Goal: Task Accomplishment & Management: Use online tool/utility

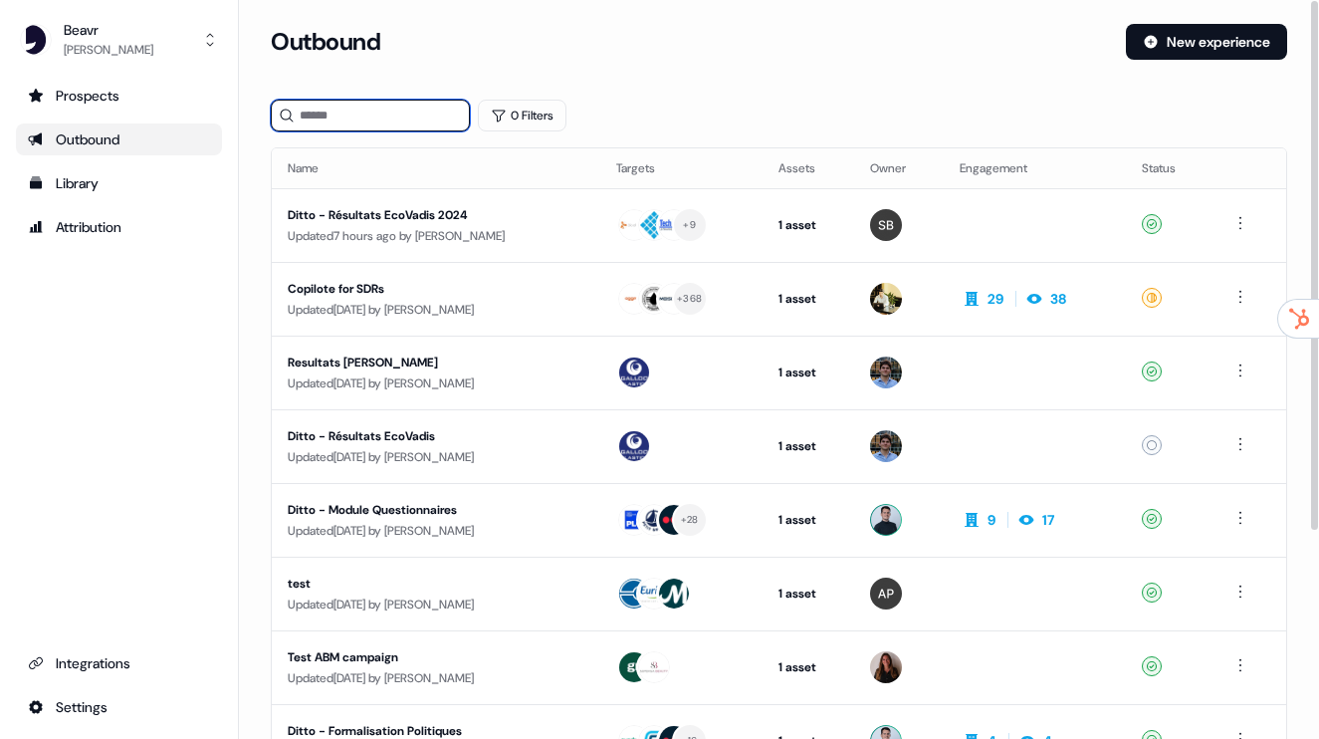
click at [391, 114] on input at bounding box center [370, 116] width 199 height 32
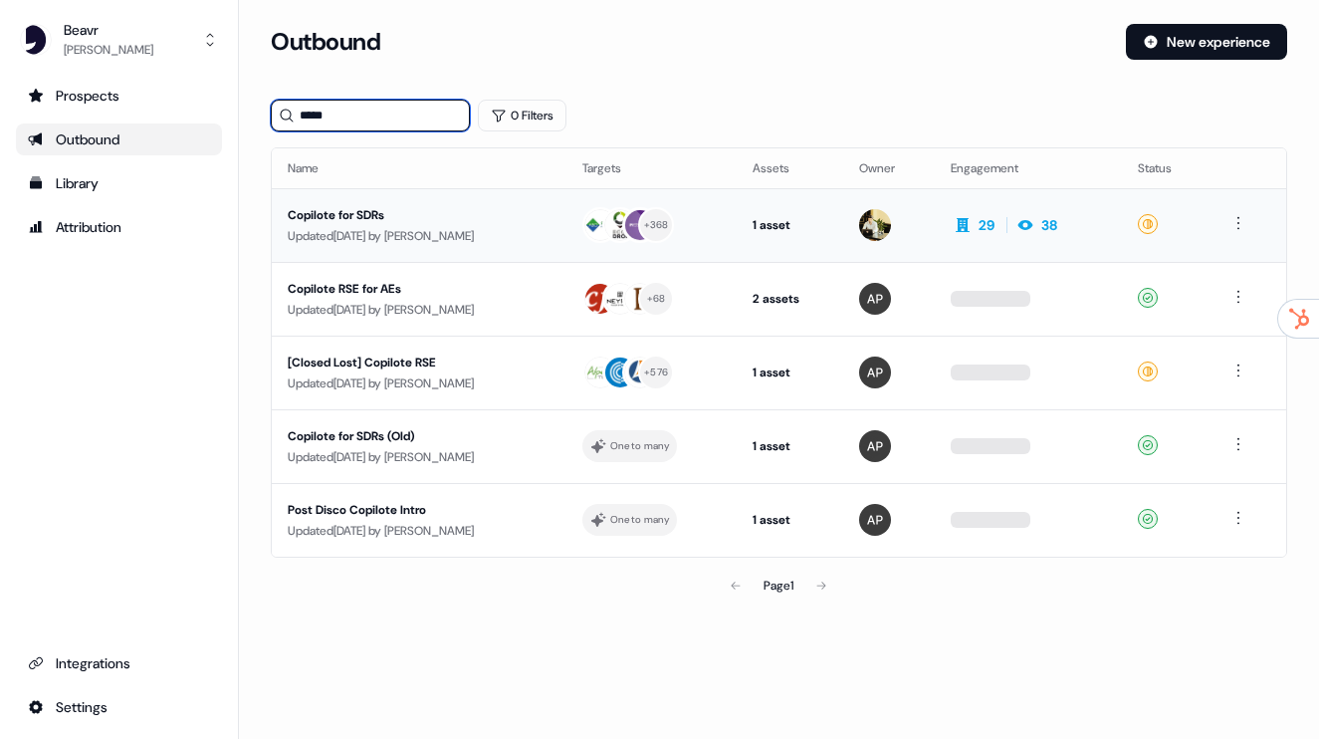
type input "*****"
click at [373, 205] on div "Copilote for SDRs" at bounding box center [419, 215] width 263 height 20
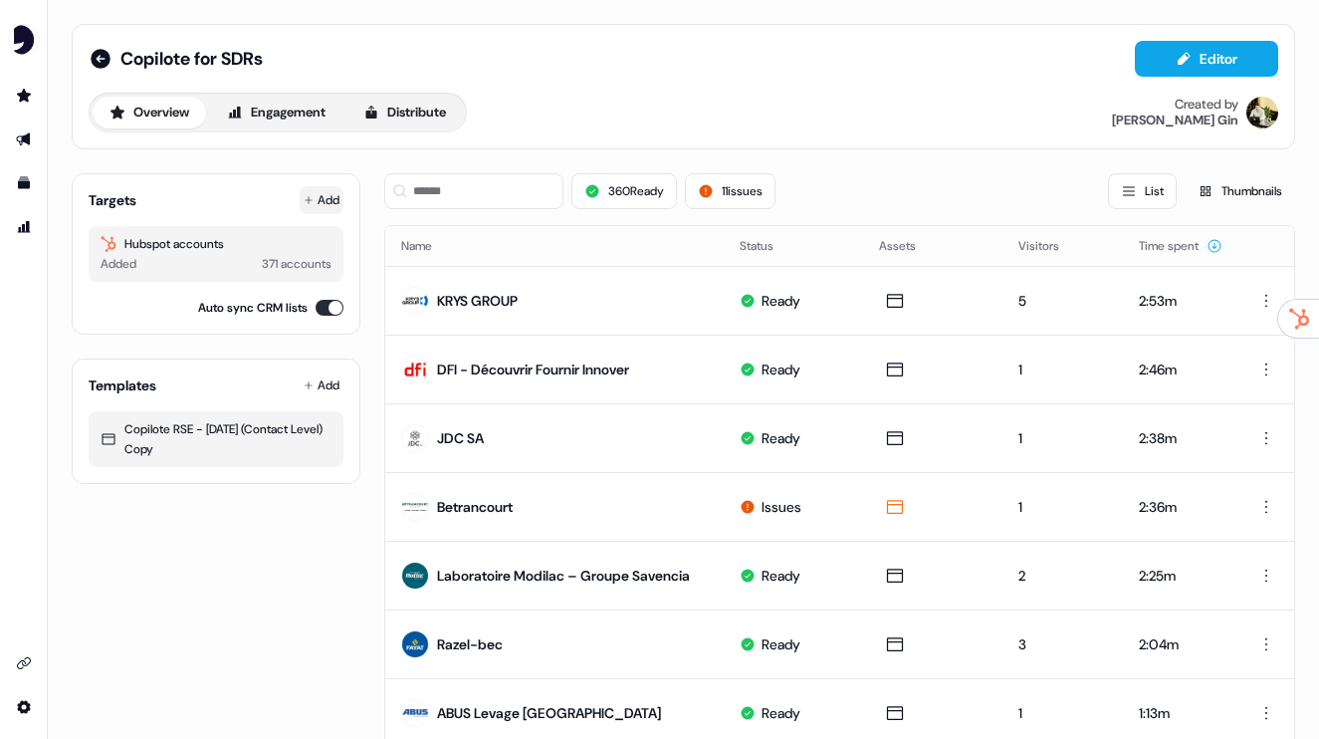
click at [330, 189] on button "Add" at bounding box center [322, 200] width 44 height 28
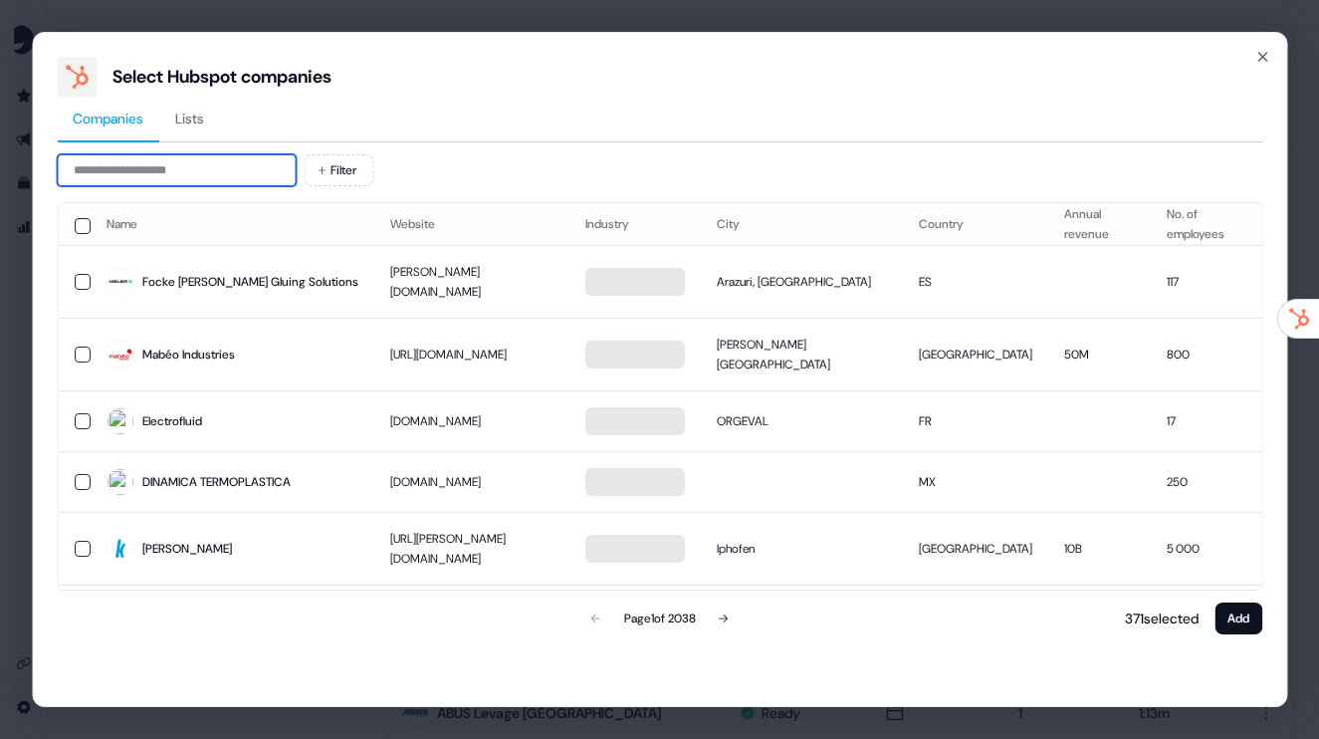
click at [201, 178] on input at bounding box center [176, 170] width 239 height 32
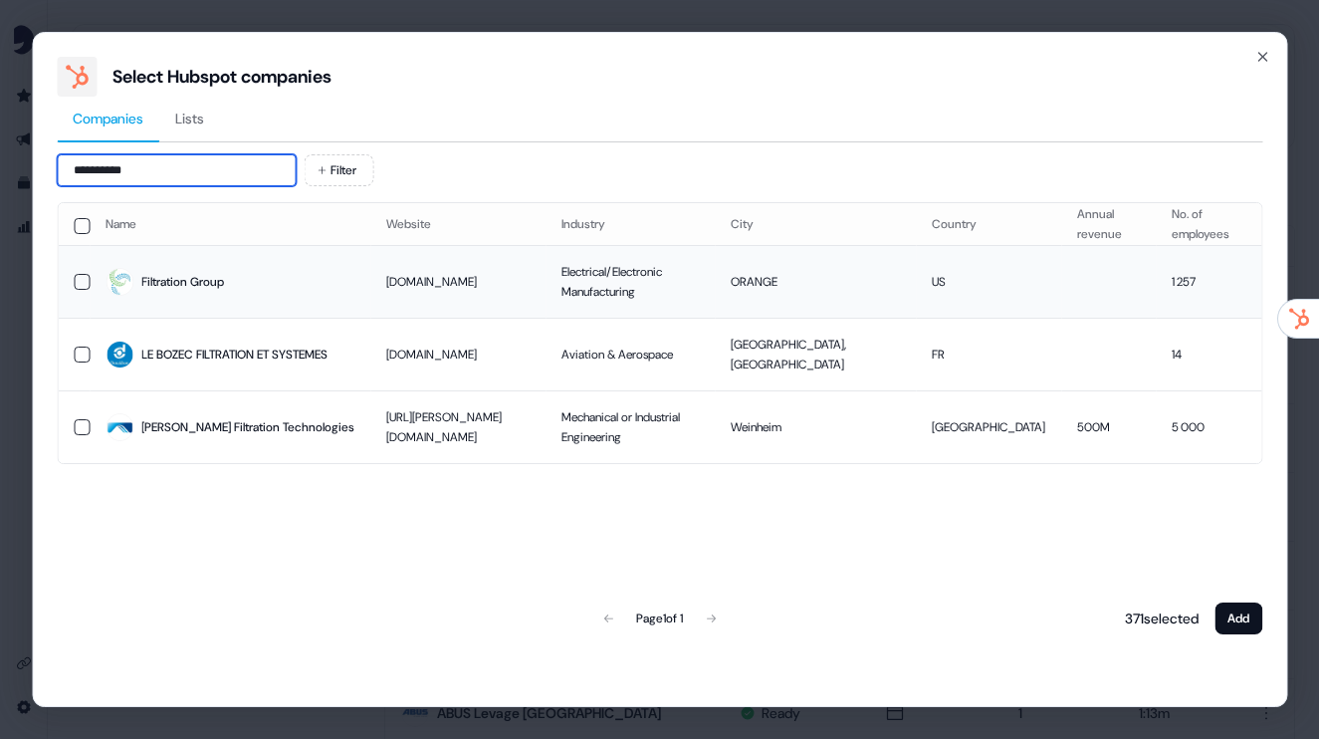
type input "**********"
click at [79, 283] on button "button" at bounding box center [82, 282] width 16 height 16
click at [1228, 612] on button "Add" at bounding box center [1239, 618] width 48 height 32
click at [1242, 612] on button "Add" at bounding box center [1239, 618] width 48 height 32
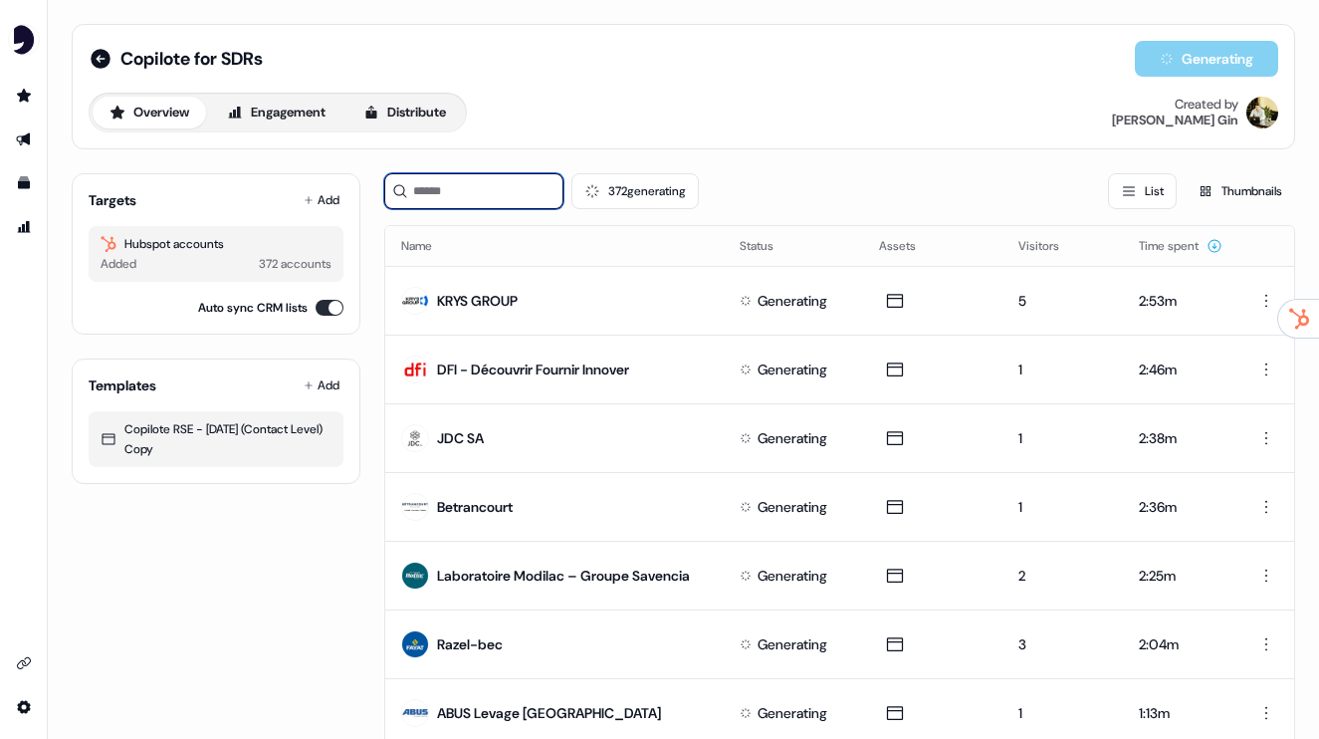
click at [513, 190] on input at bounding box center [473, 191] width 179 height 36
click at [581, 188] on button "372 generating" at bounding box center [635, 191] width 127 height 36
click at [485, 182] on input at bounding box center [473, 191] width 179 height 36
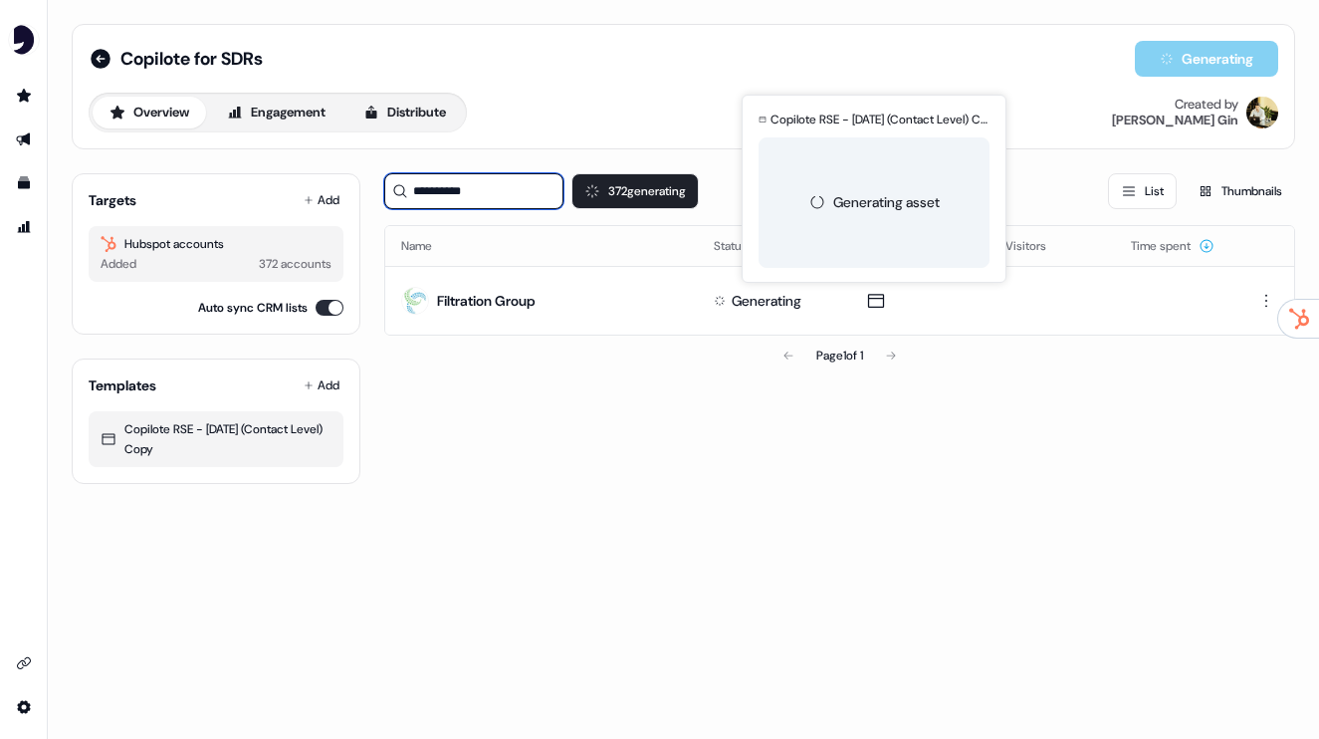
type input "**********"
click at [986, 529] on div "**********" at bounding box center [683, 369] width 1271 height 739
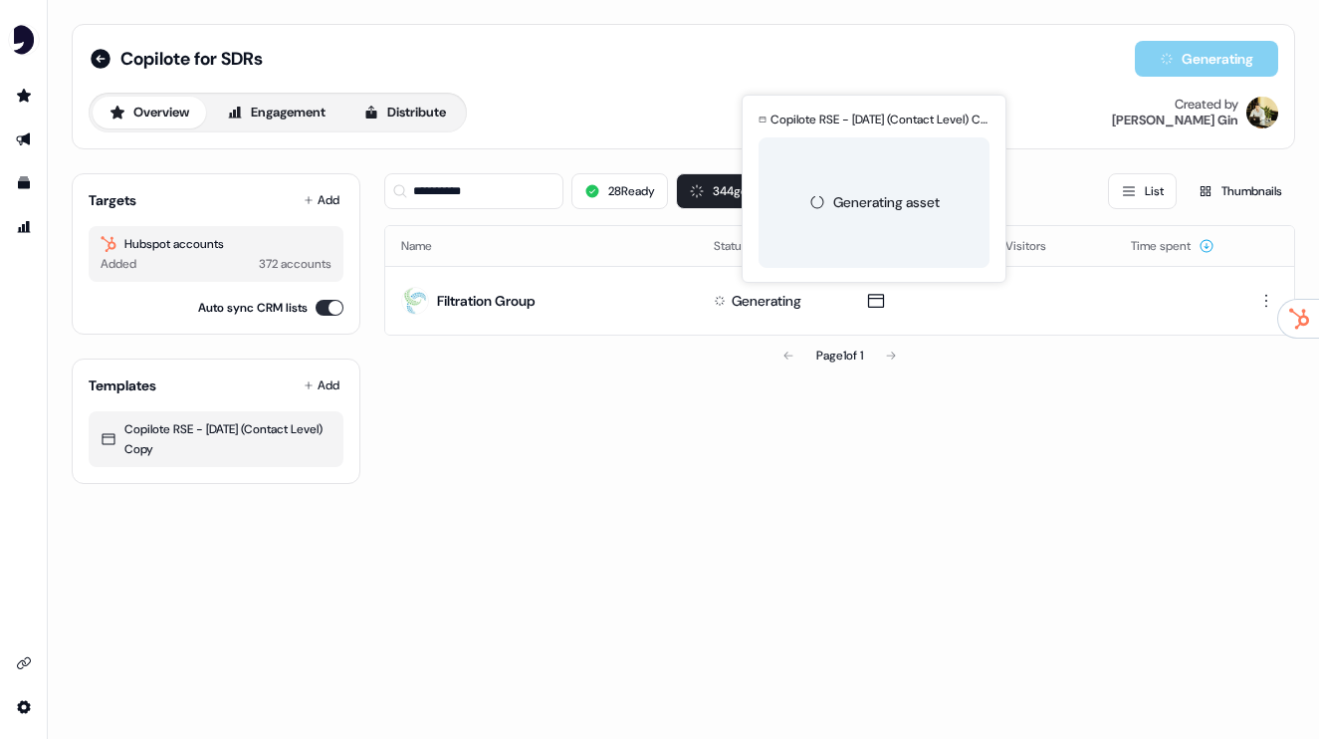
click at [959, 440] on div "**********" at bounding box center [839, 320] width 911 height 327
click at [887, 307] on button at bounding box center [876, 301] width 32 height 28
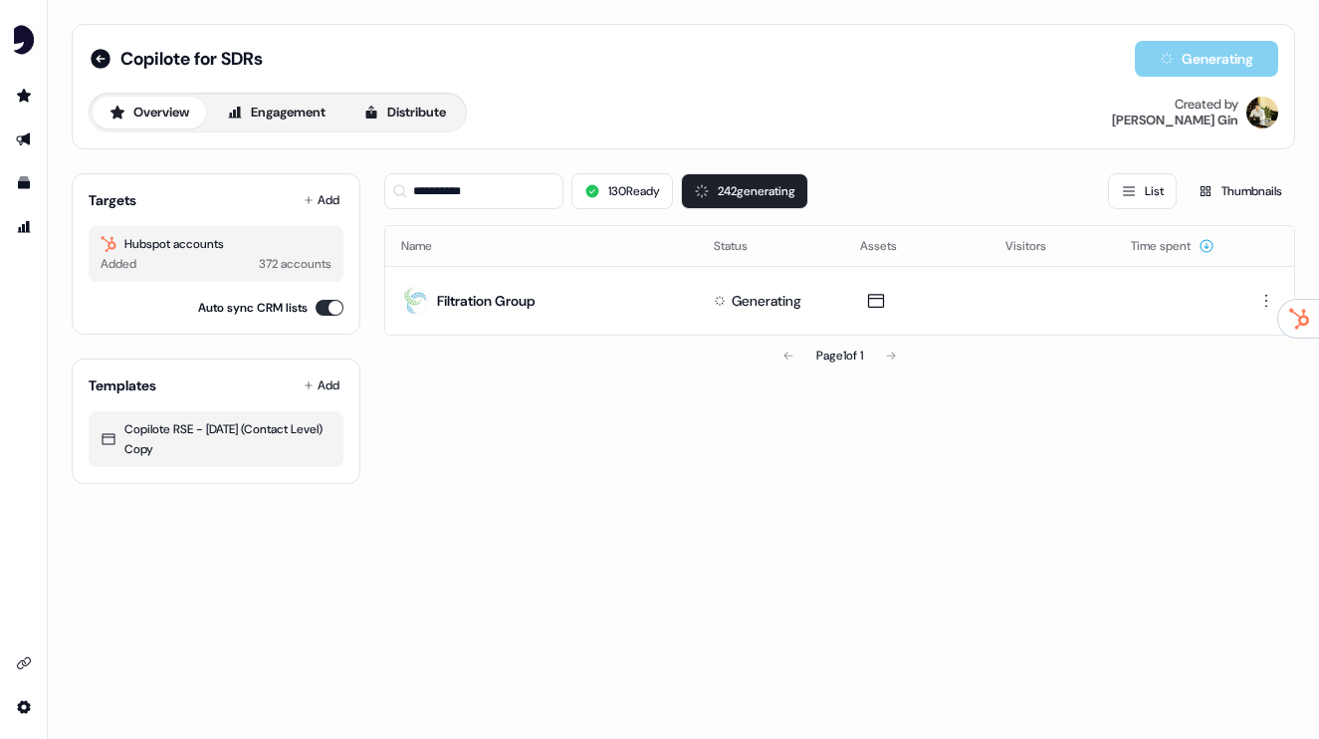
click at [844, 460] on div "**********" at bounding box center [839, 320] width 911 height 327
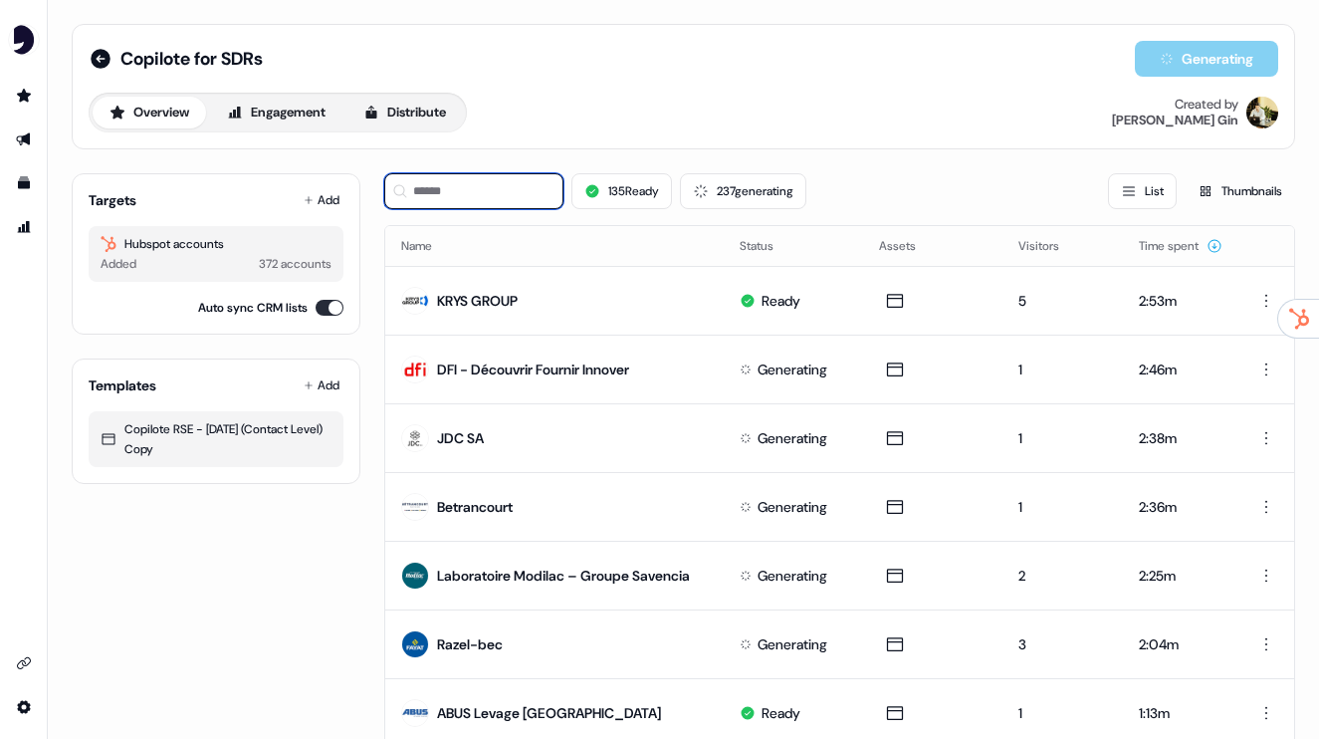
click at [490, 196] on input at bounding box center [473, 191] width 179 height 36
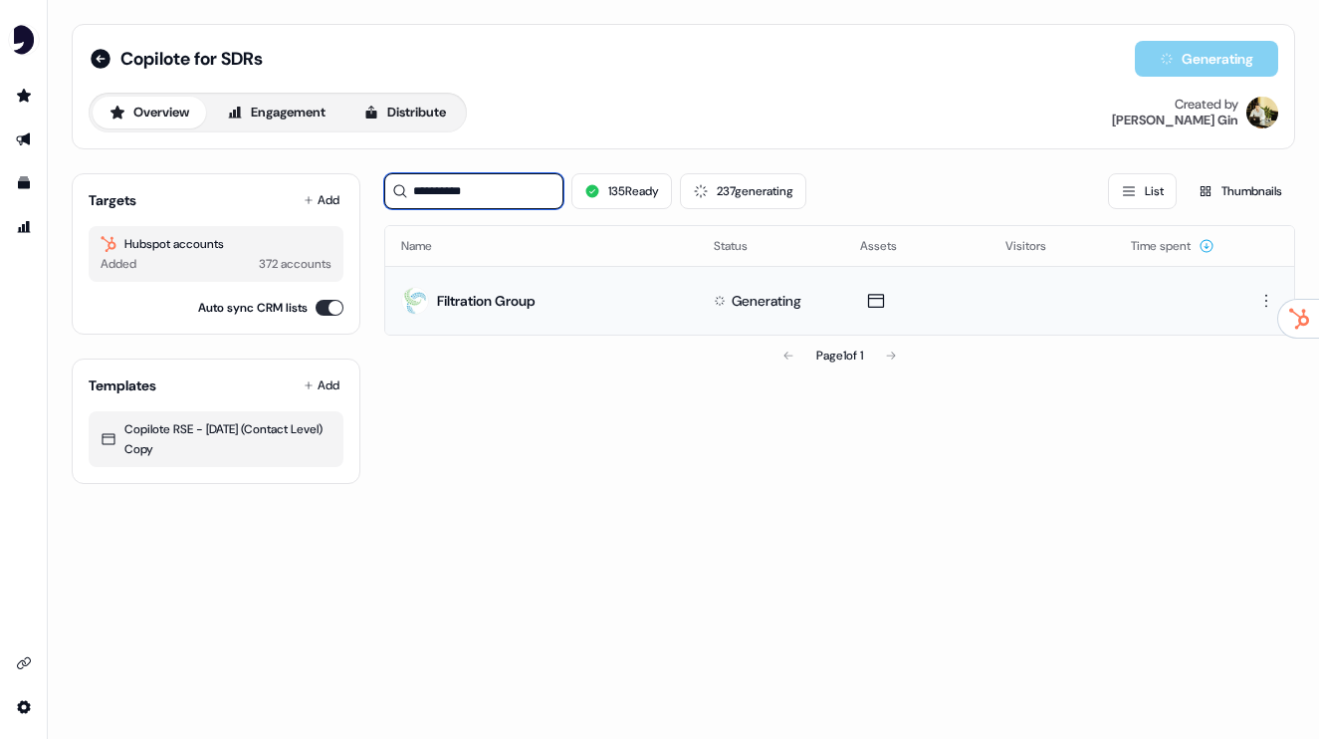
type input "**********"
click at [832, 281] on td "Generating" at bounding box center [771, 300] width 146 height 69
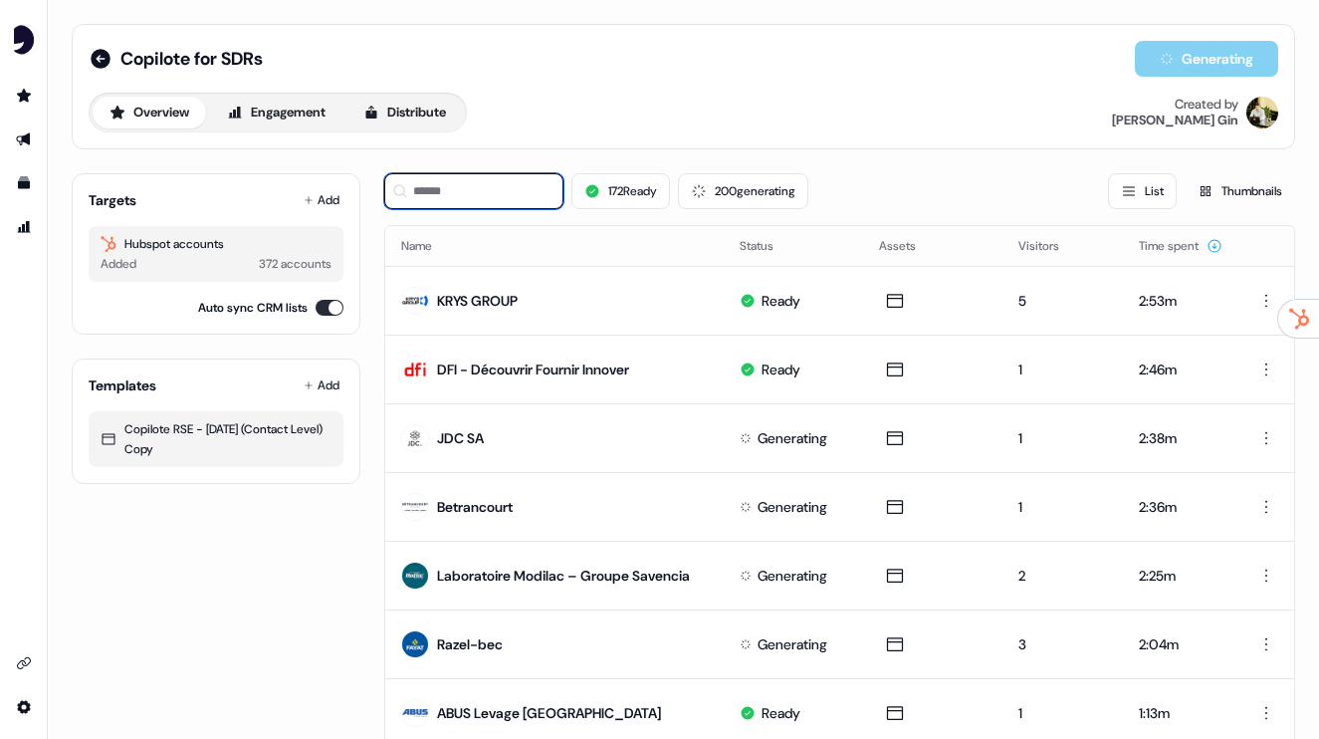
click at [492, 178] on input at bounding box center [473, 191] width 179 height 36
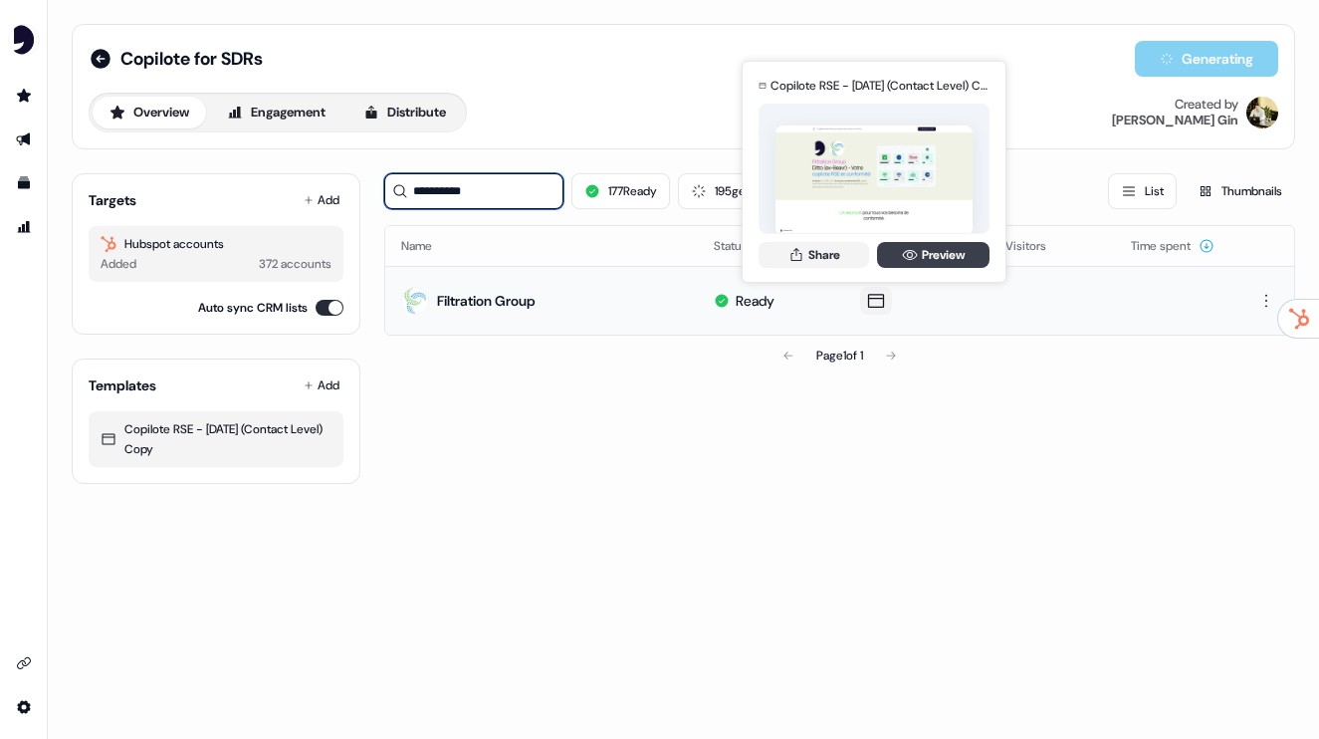
type input "**********"
click at [908, 253] on icon at bounding box center [910, 255] width 16 height 16
click at [824, 254] on button "Share" at bounding box center [814, 255] width 111 height 26
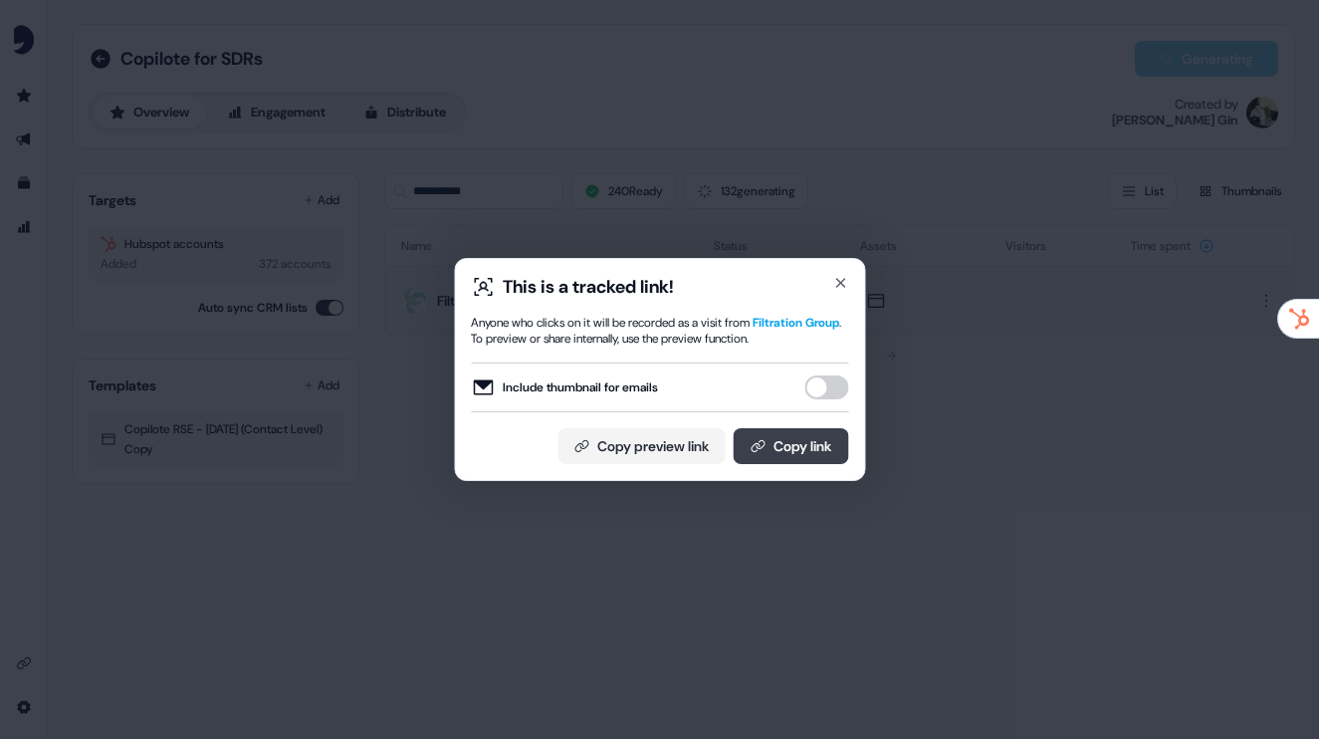
click at [764, 457] on button "Copy link" at bounding box center [790, 446] width 115 height 36
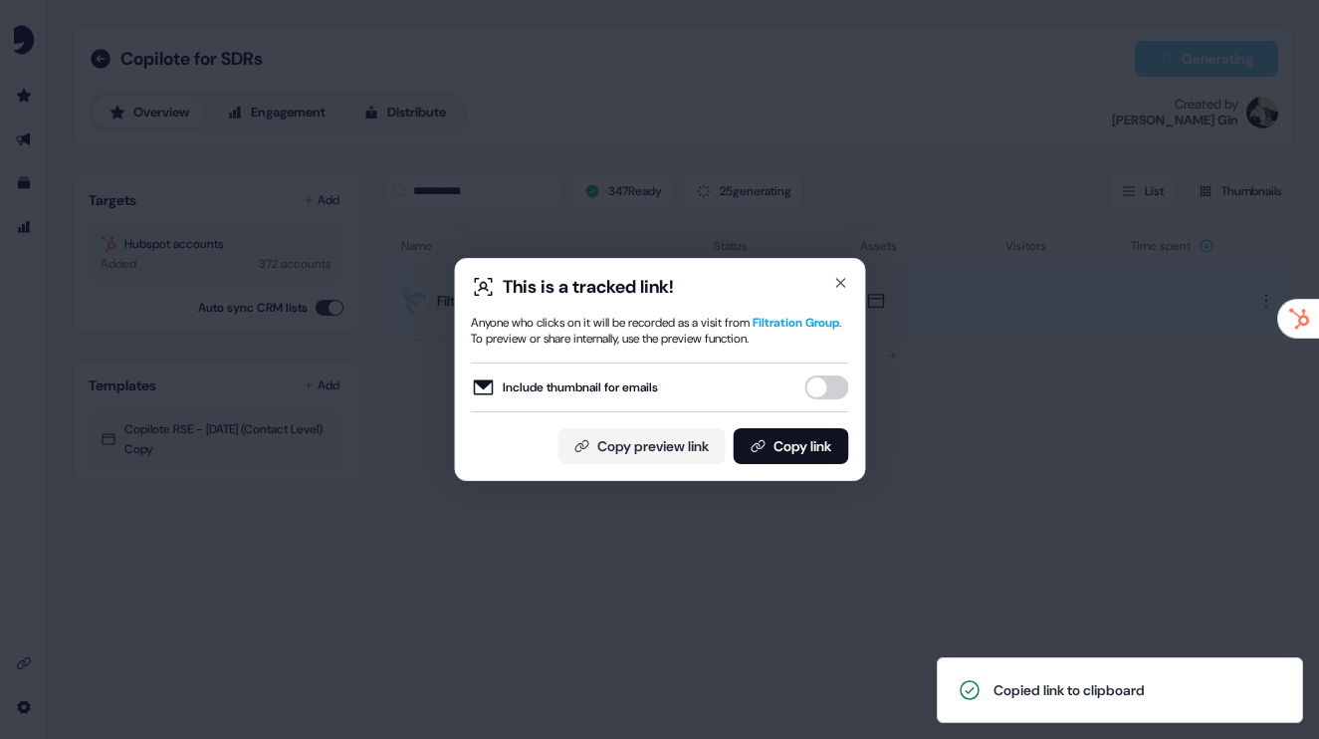
click at [665, 207] on div "This is a tracked link! Anyone who clicks on it will be recorded as a visit fro…" at bounding box center [659, 369] width 1319 height 739
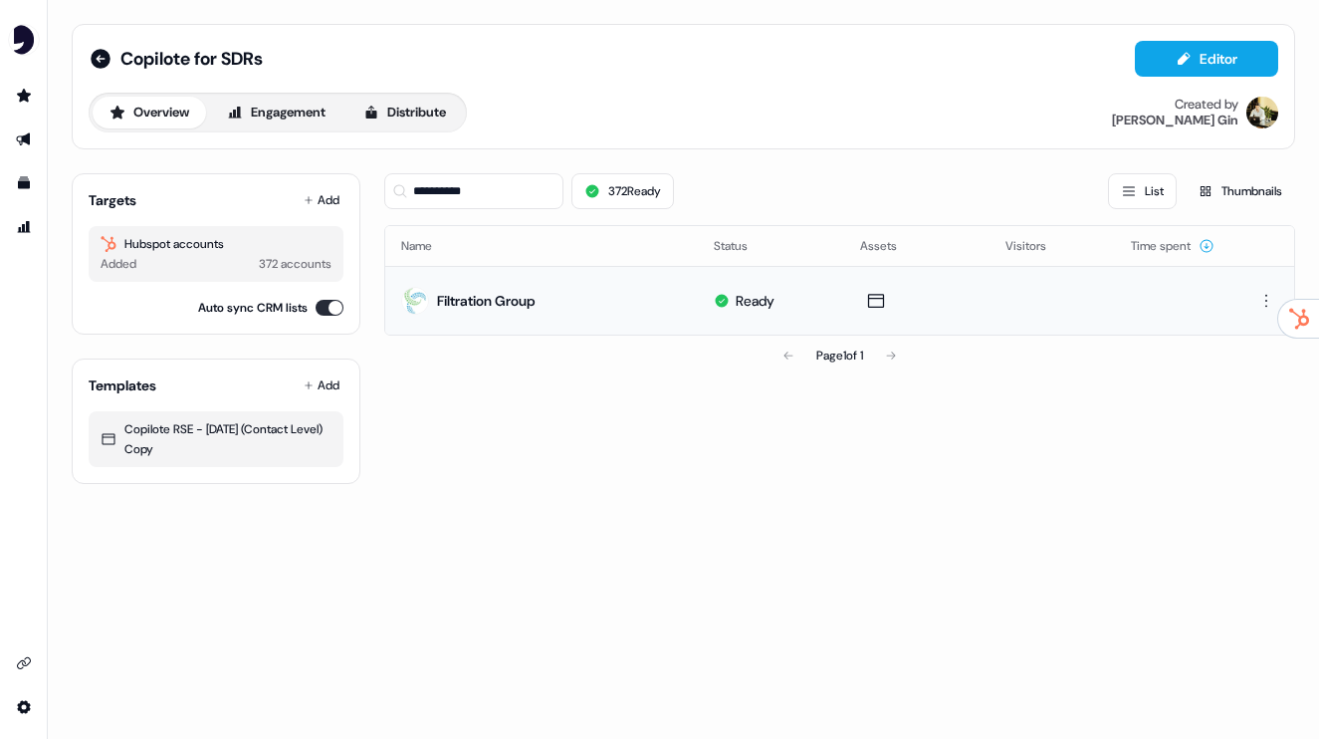
click at [161, 108] on button "Overview" at bounding box center [150, 113] width 114 height 32
click at [20, 230] on icon "Go to attribution" at bounding box center [24, 227] width 13 height 12
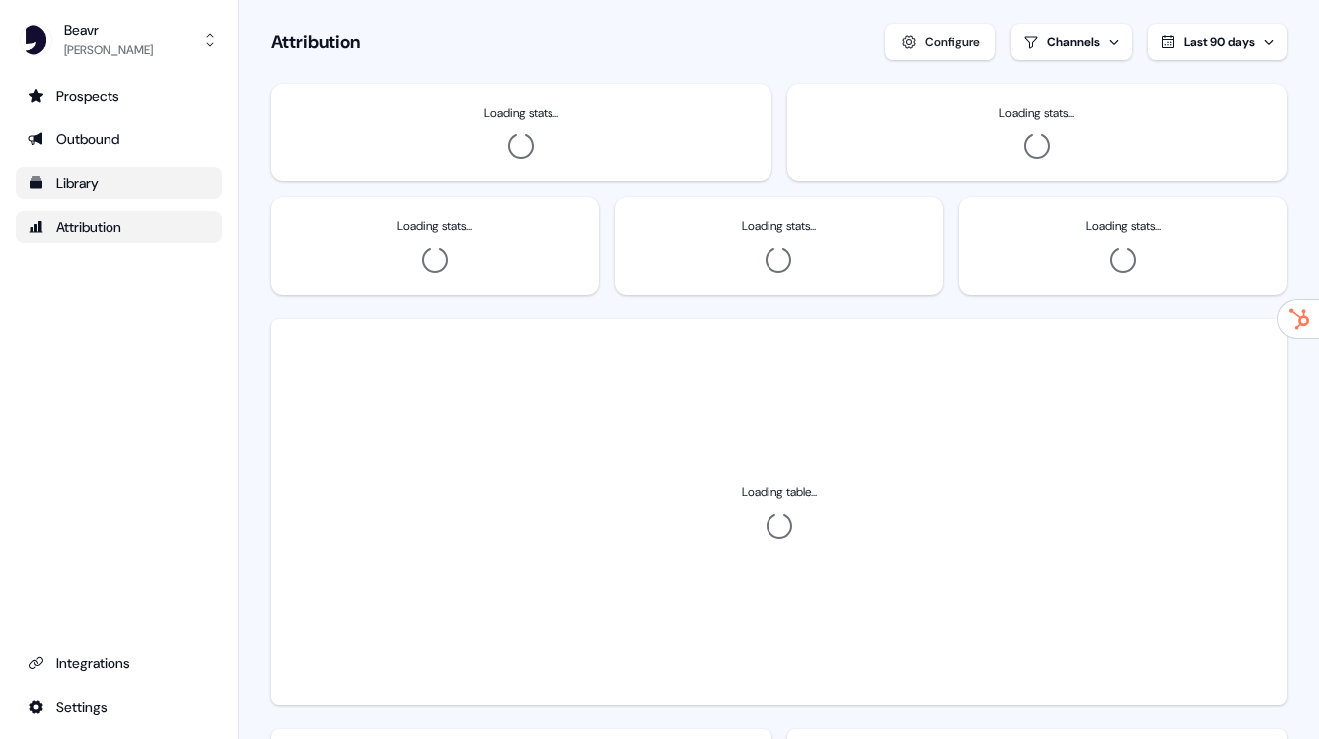
click at [58, 192] on div "Library" at bounding box center [119, 183] width 182 height 20
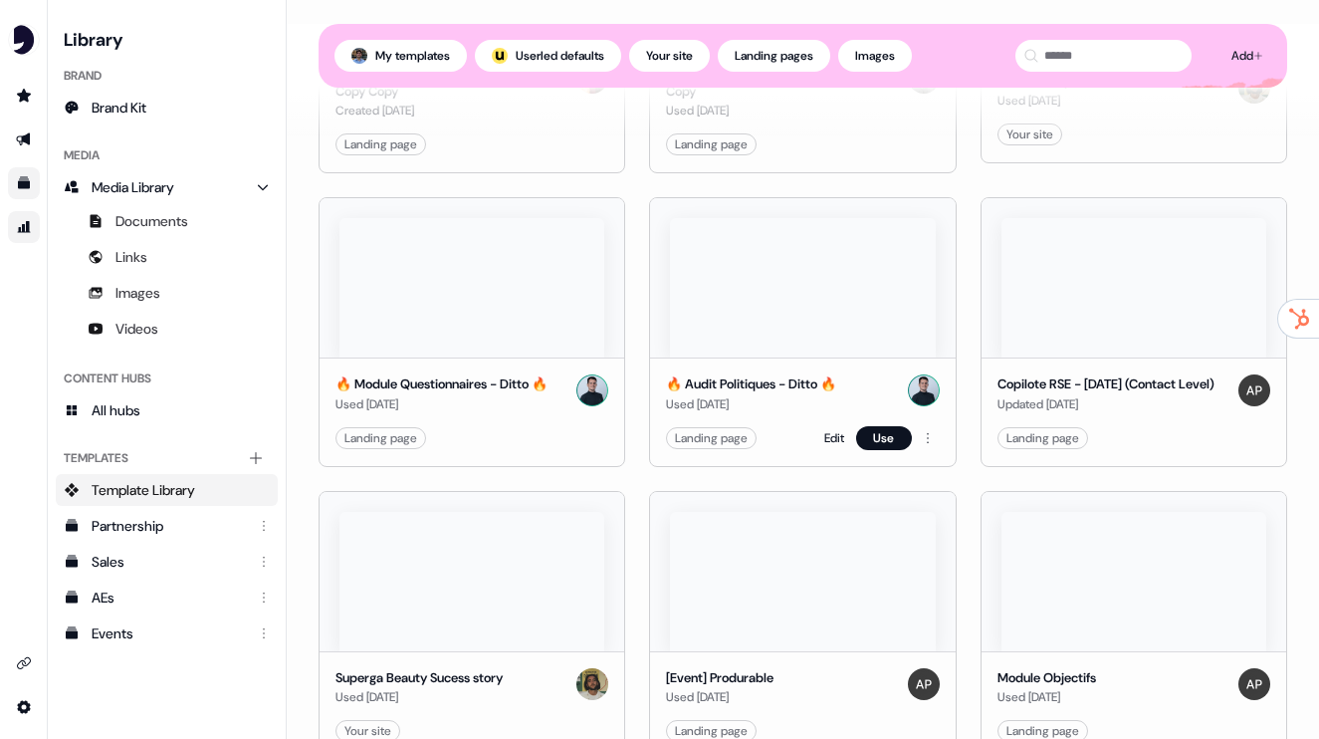
scroll to position [587, 0]
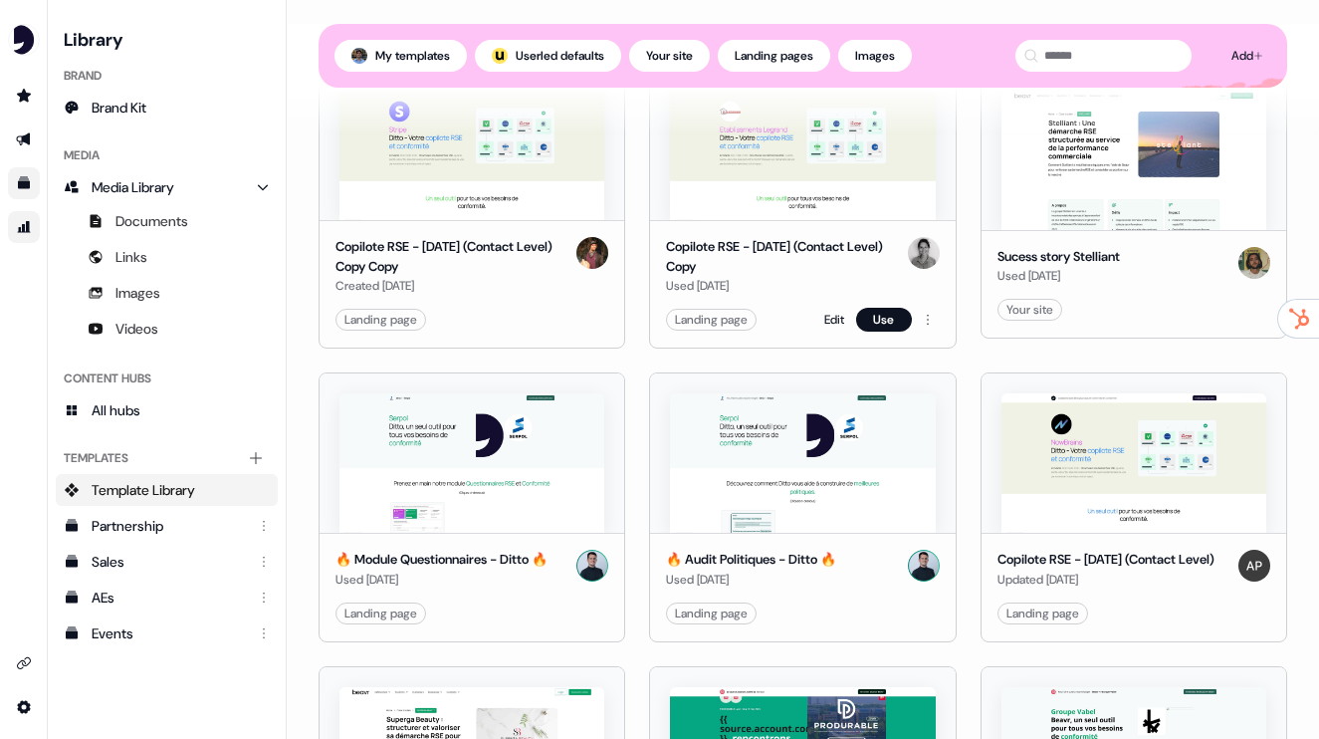
click at [745, 192] on img at bounding box center [802, 150] width 265 height 139
click at [869, 322] on button "Use" at bounding box center [884, 320] width 56 height 24
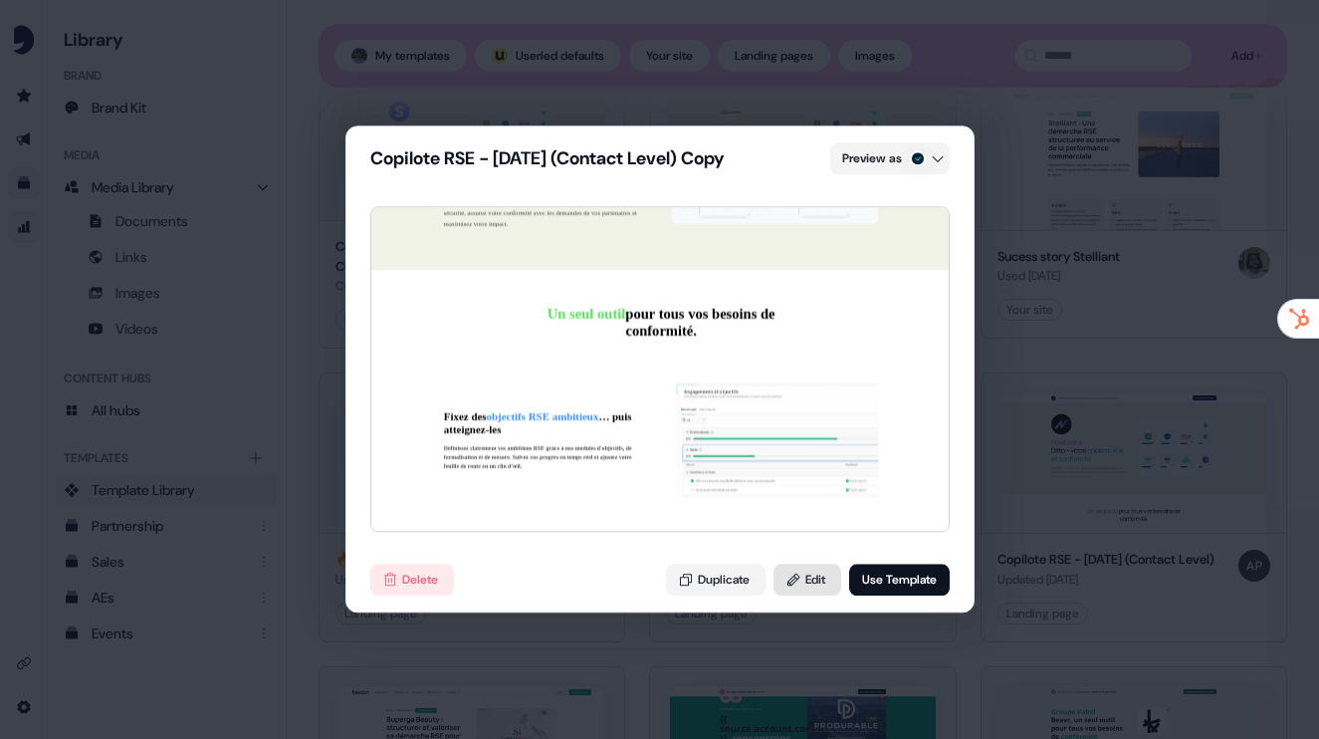
scroll to position [681, 0]
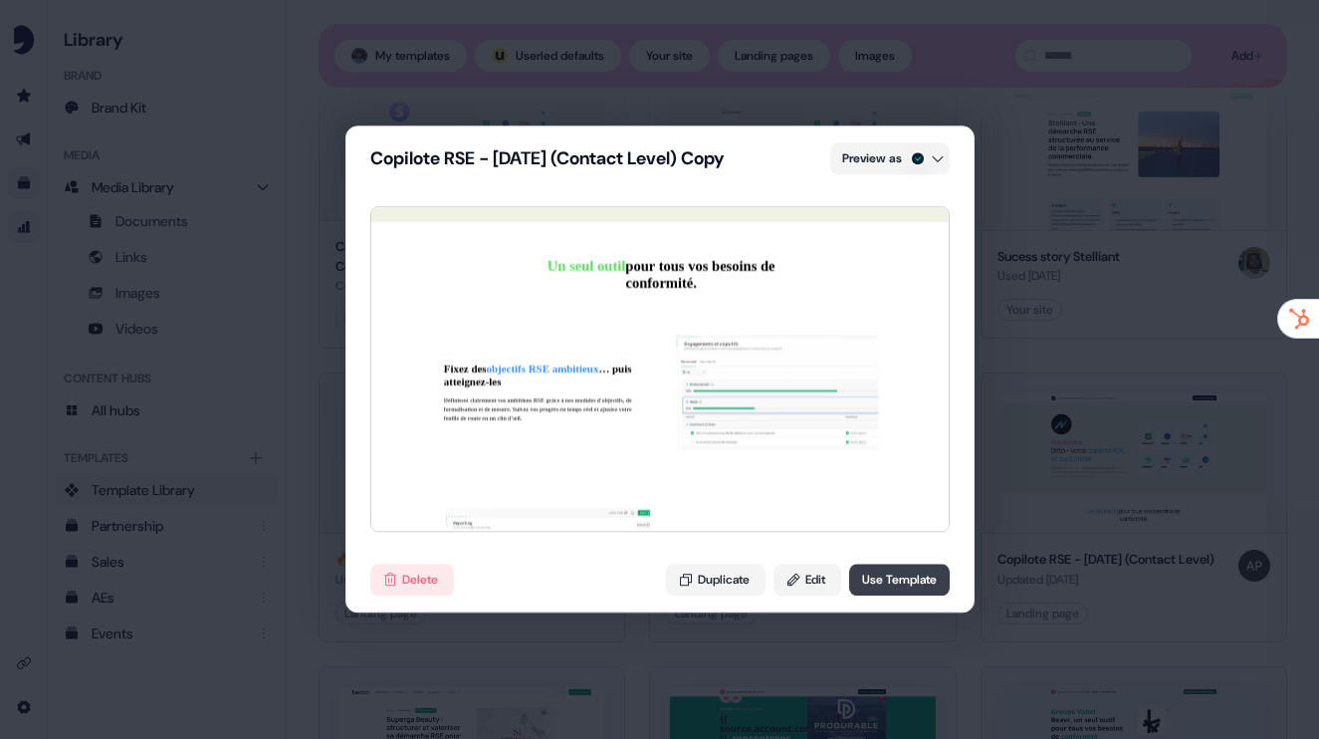
click at [881, 578] on button "Use Template" at bounding box center [899, 581] width 101 height 32
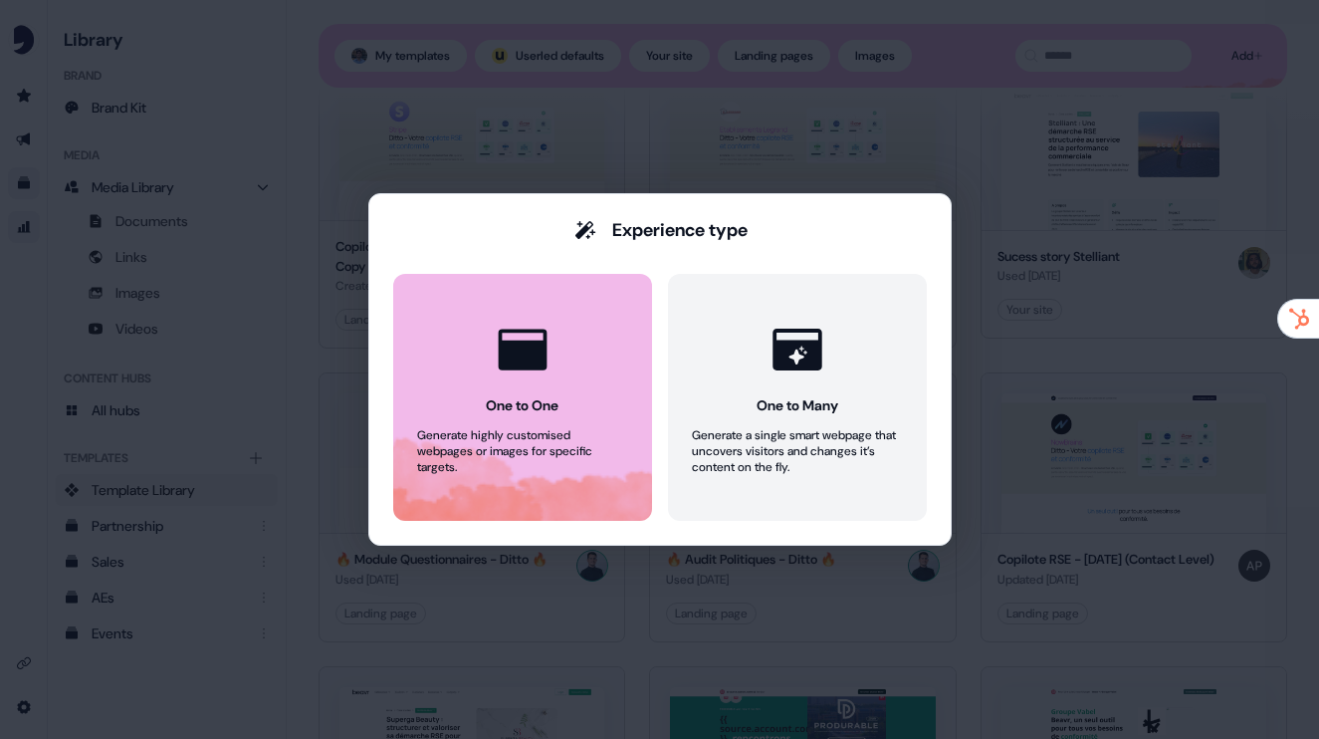
click at [562, 375] on button "One to One Generate highly customised webpages or images for specific targets." at bounding box center [522, 397] width 259 height 247
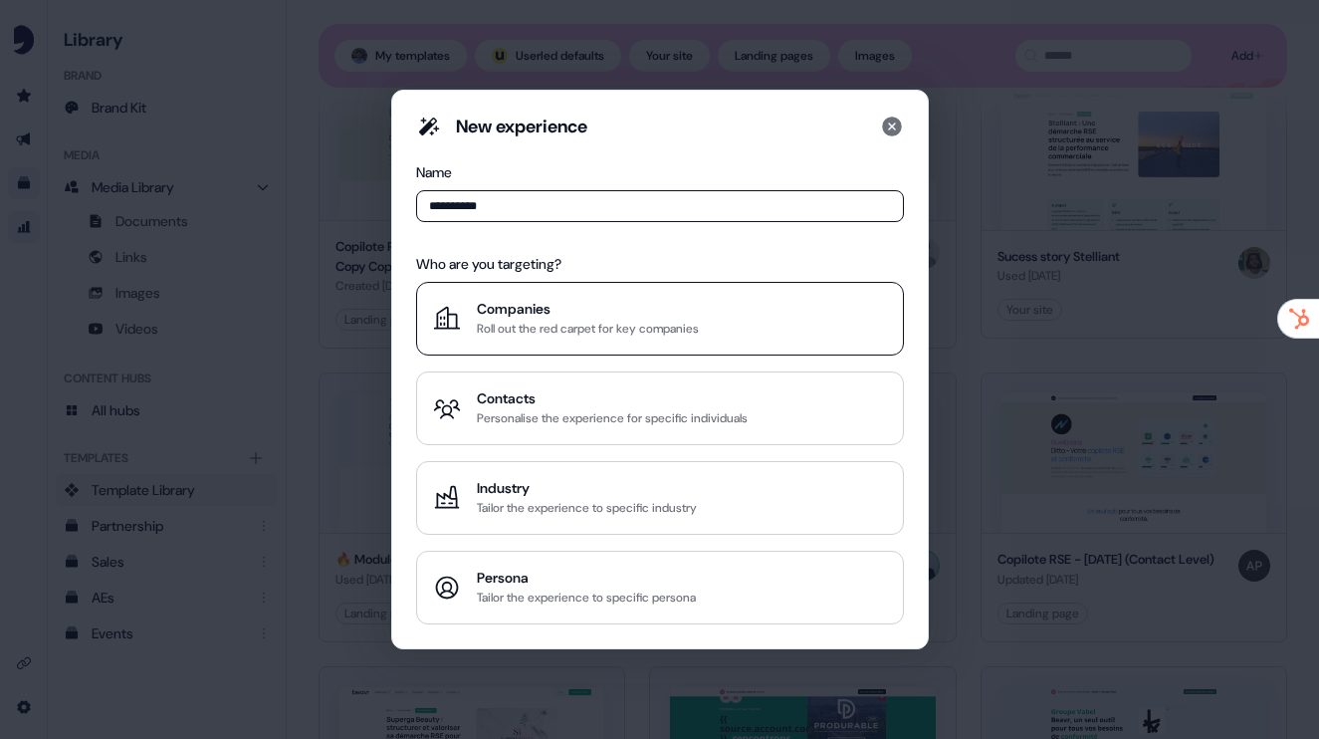
type input "**********"
click at [544, 325] on div "Roll out the red carpet for key companies" at bounding box center [588, 329] width 222 height 20
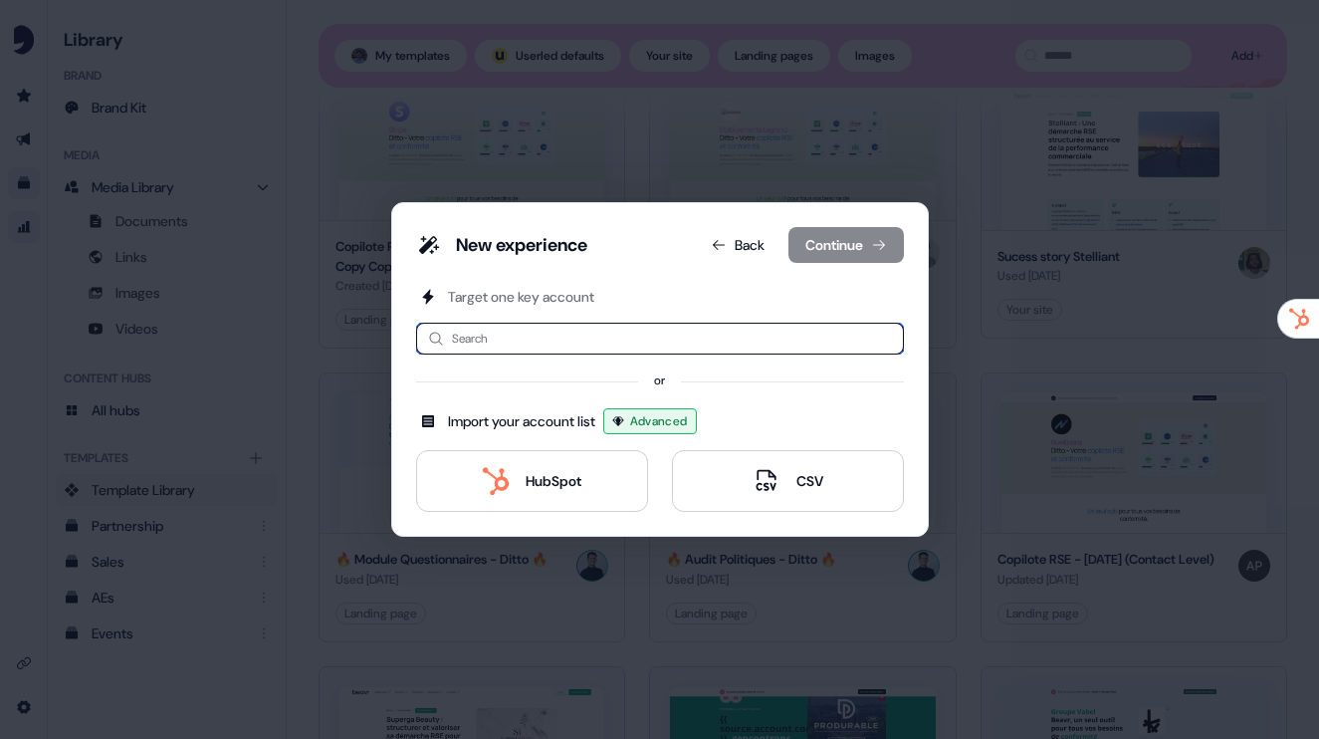
click at [551, 337] on input at bounding box center [660, 339] width 488 height 32
click at [534, 473] on div "HubSpot" at bounding box center [554, 481] width 56 height 20
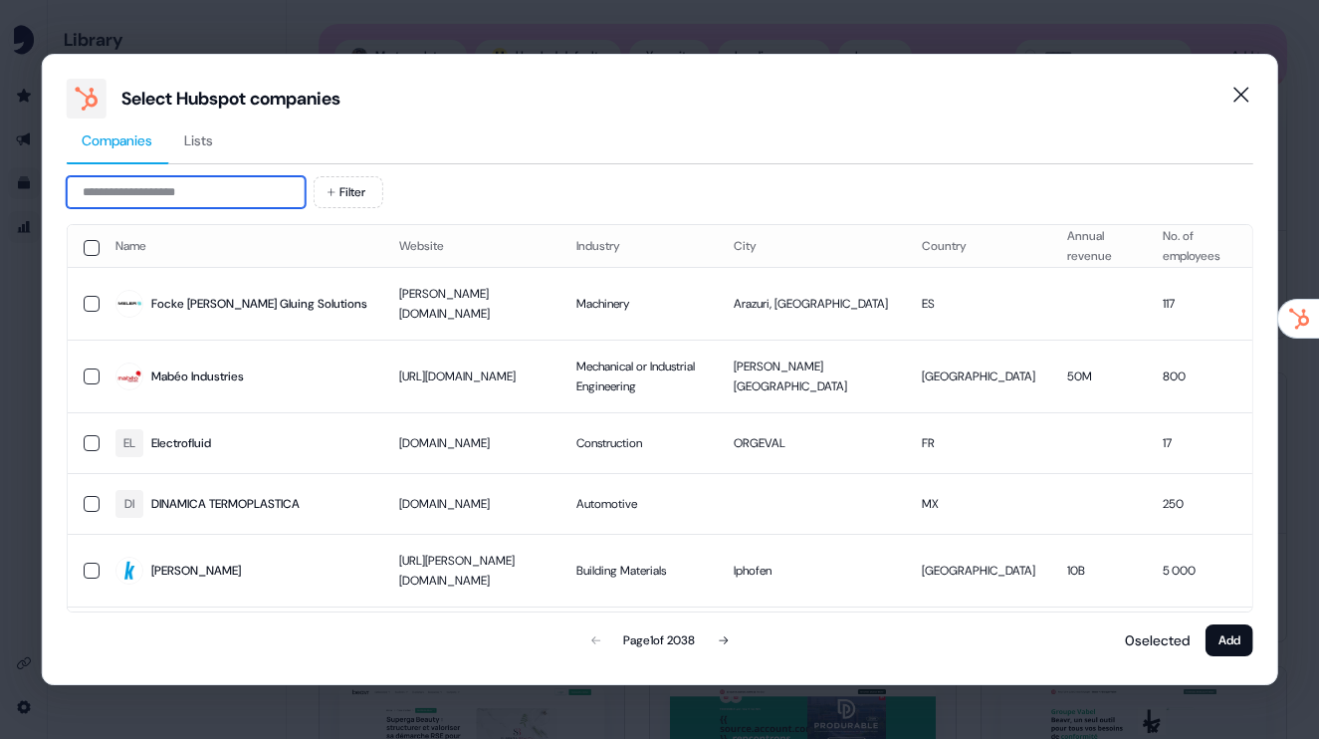
click at [249, 193] on input at bounding box center [185, 192] width 239 height 32
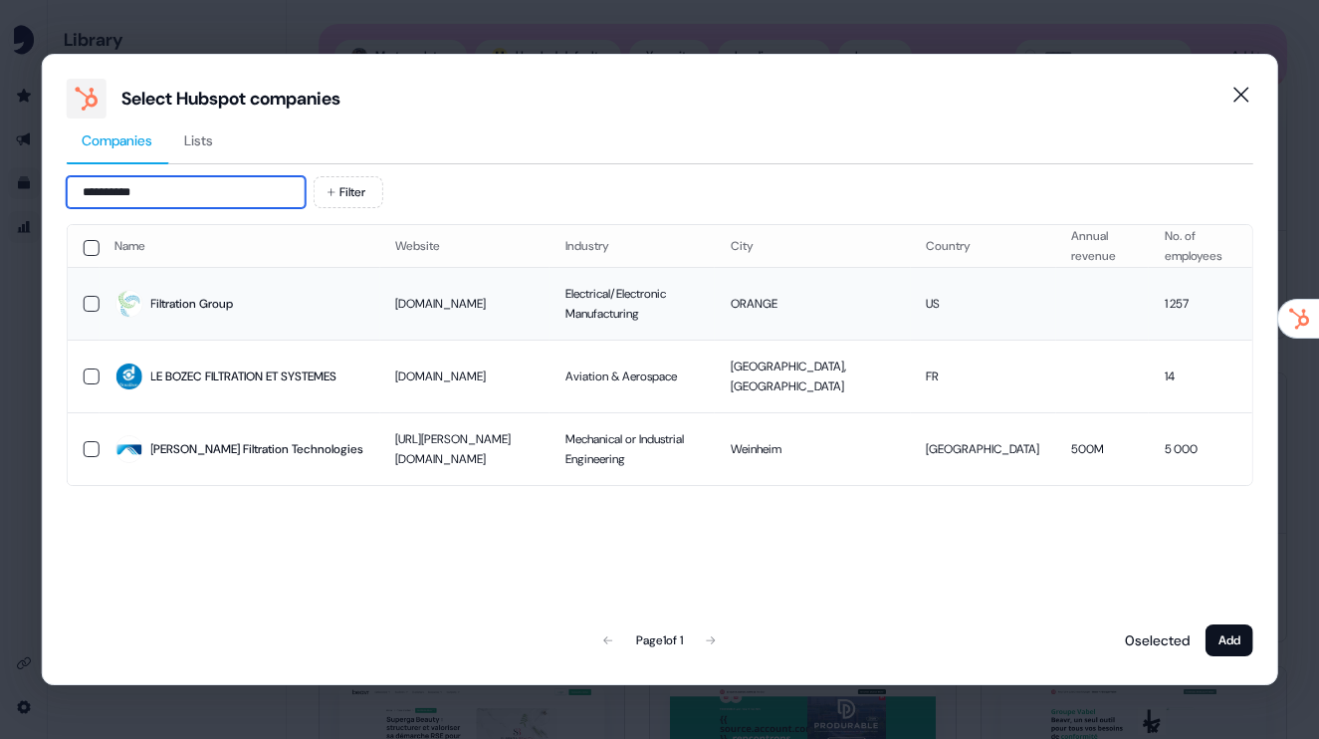
type input "**********"
click at [98, 296] on button "button" at bounding box center [91, 304] width 16 height 16
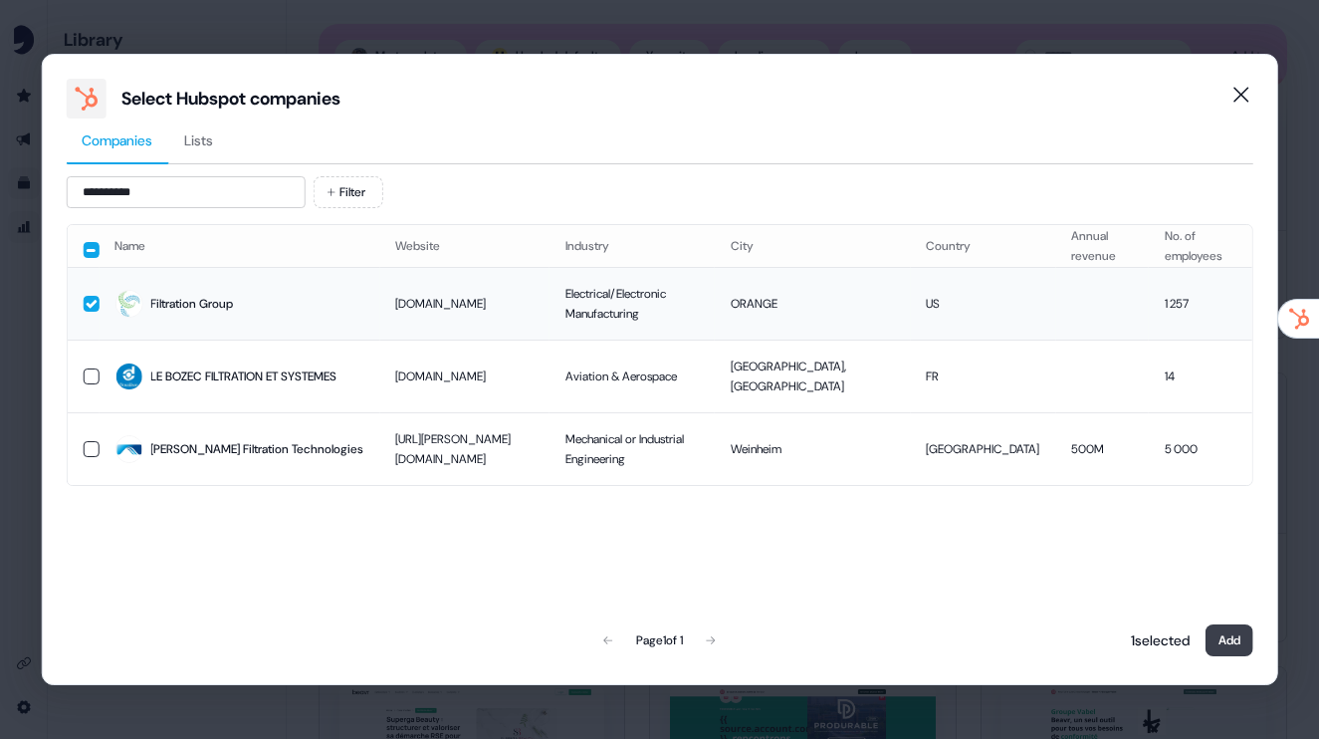
click at [1224, 629] on button "Add" at bounding box center [1230, 640] width 48 height 32
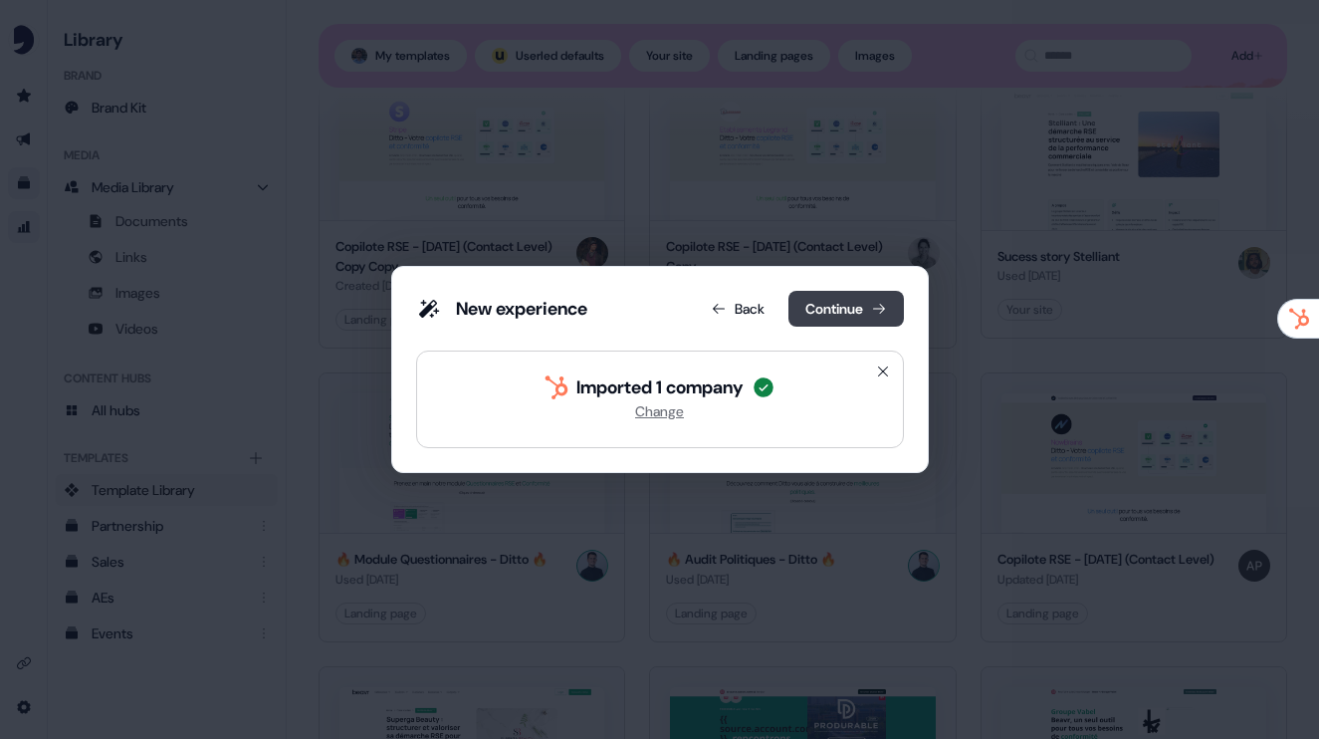
click at [875, 312] on icon at bounding box center [879, 309] width 16 height 16
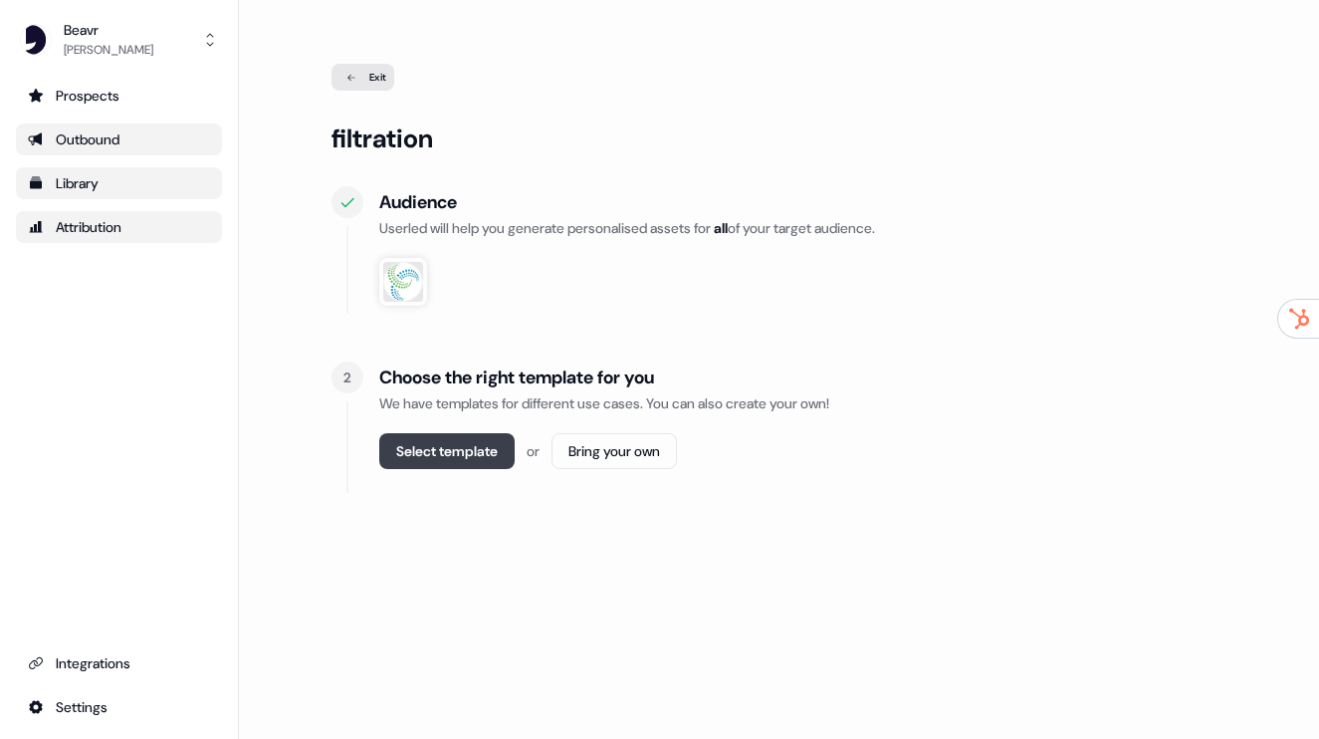
click at [463, 451] on button "Select template" at bounding box center [446, 451] width 135 height 36
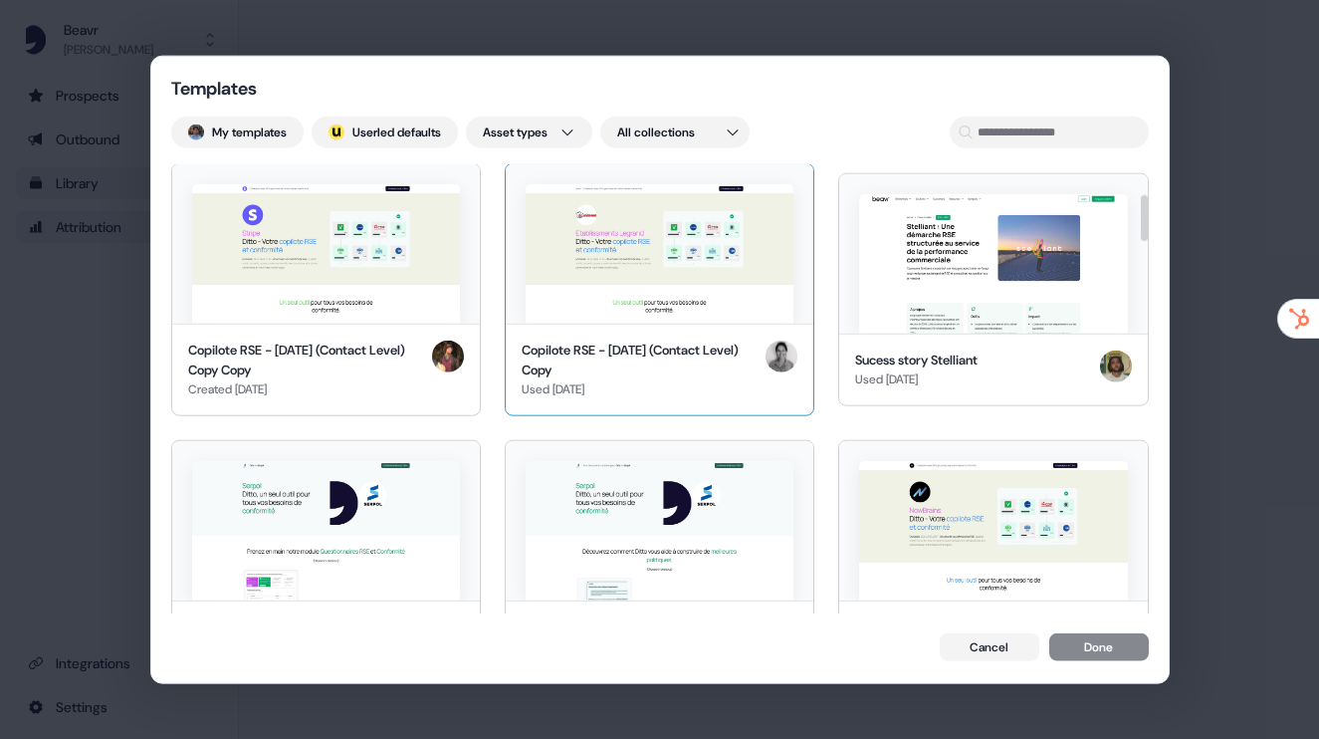
scroll to position [296, 0]
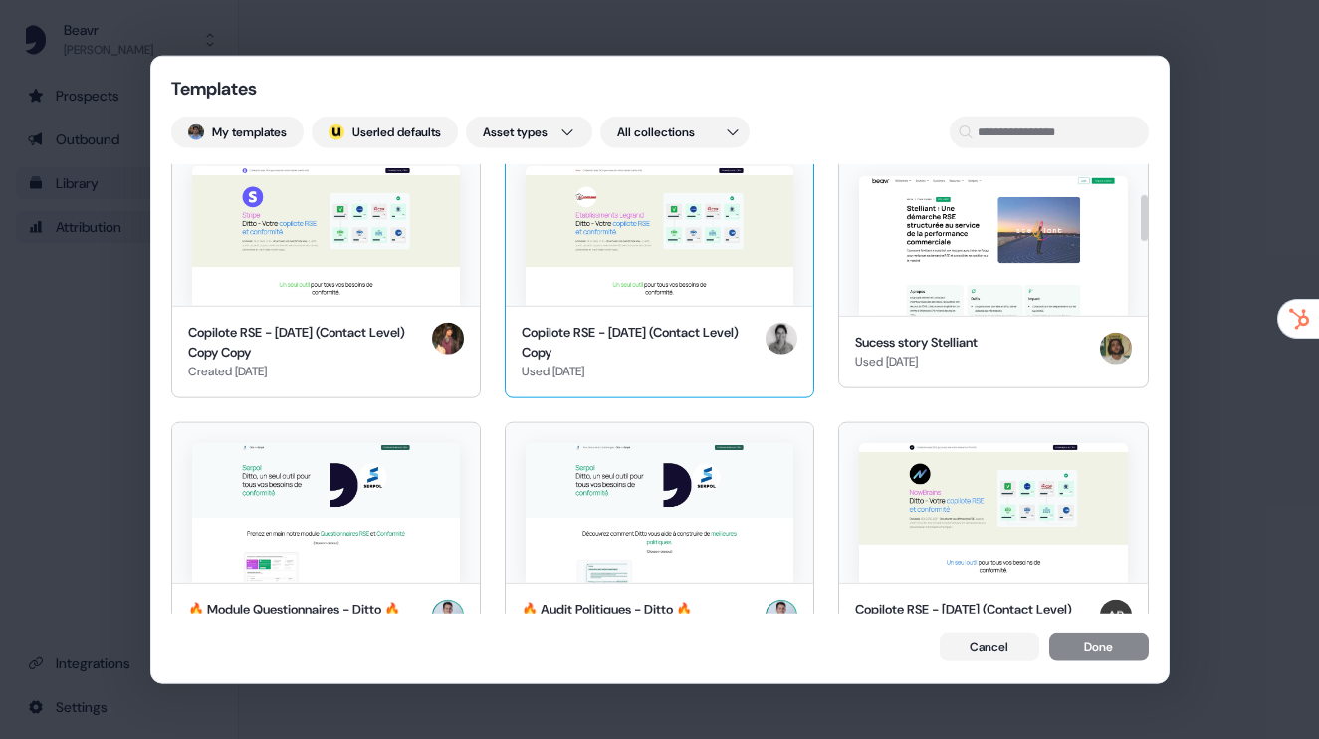
click at [617, 255] on img at bounding box center [660, 235] width 268 height 139
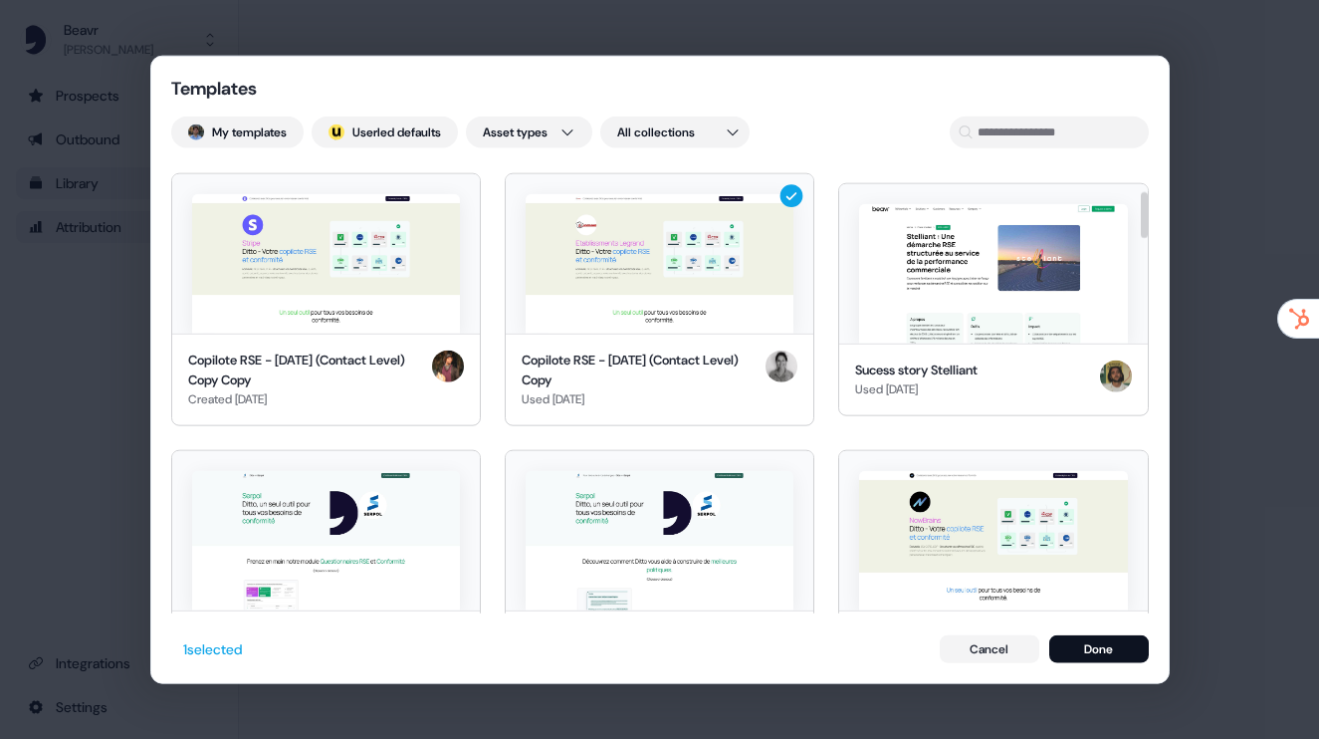
scroll to position [266, 0]
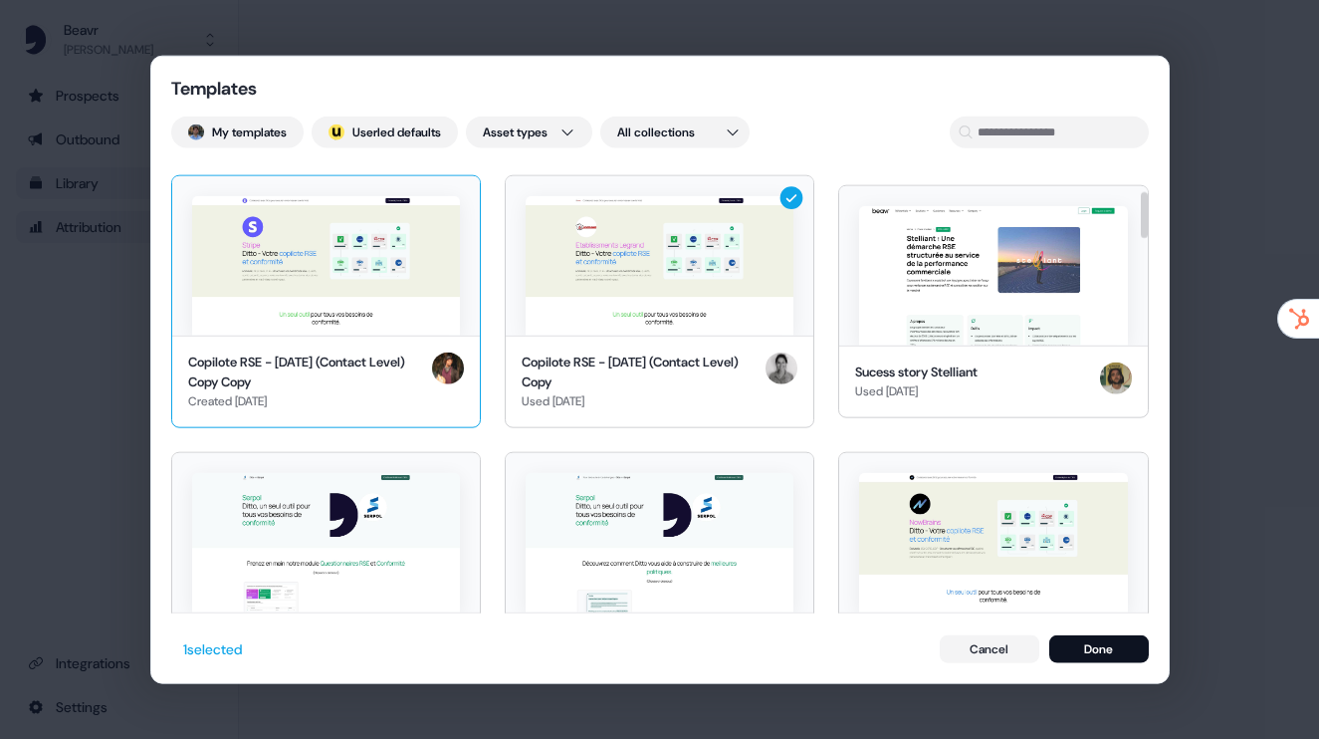
click at [407, 297] on img at bounding box center [326, 265] width 268 height 139
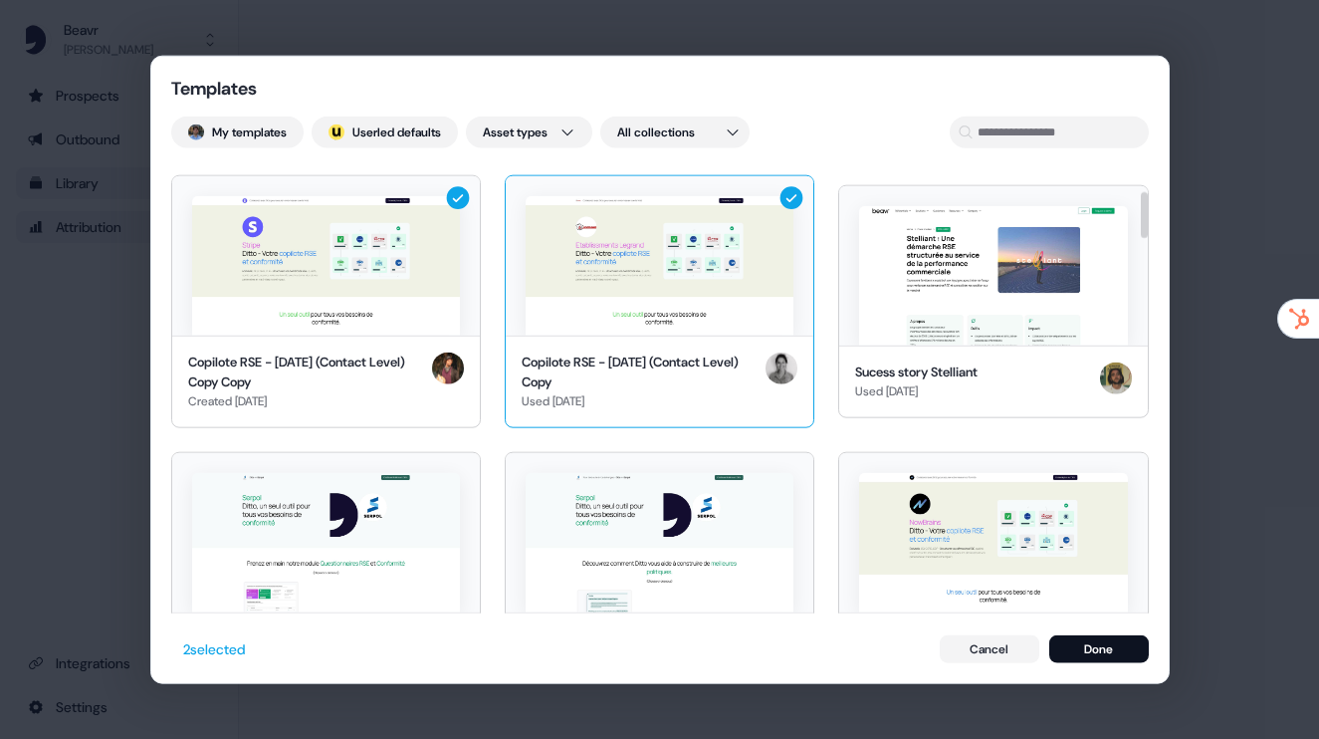
click at [613, 296] on img at bounding box center [660, 265] width 268 height 139
click at [726, 344] on div "Copilote RSE - April 2025 (Contact Level) Copy Used 2 months ago" at bounding box center [660, 382] width 308 height 92
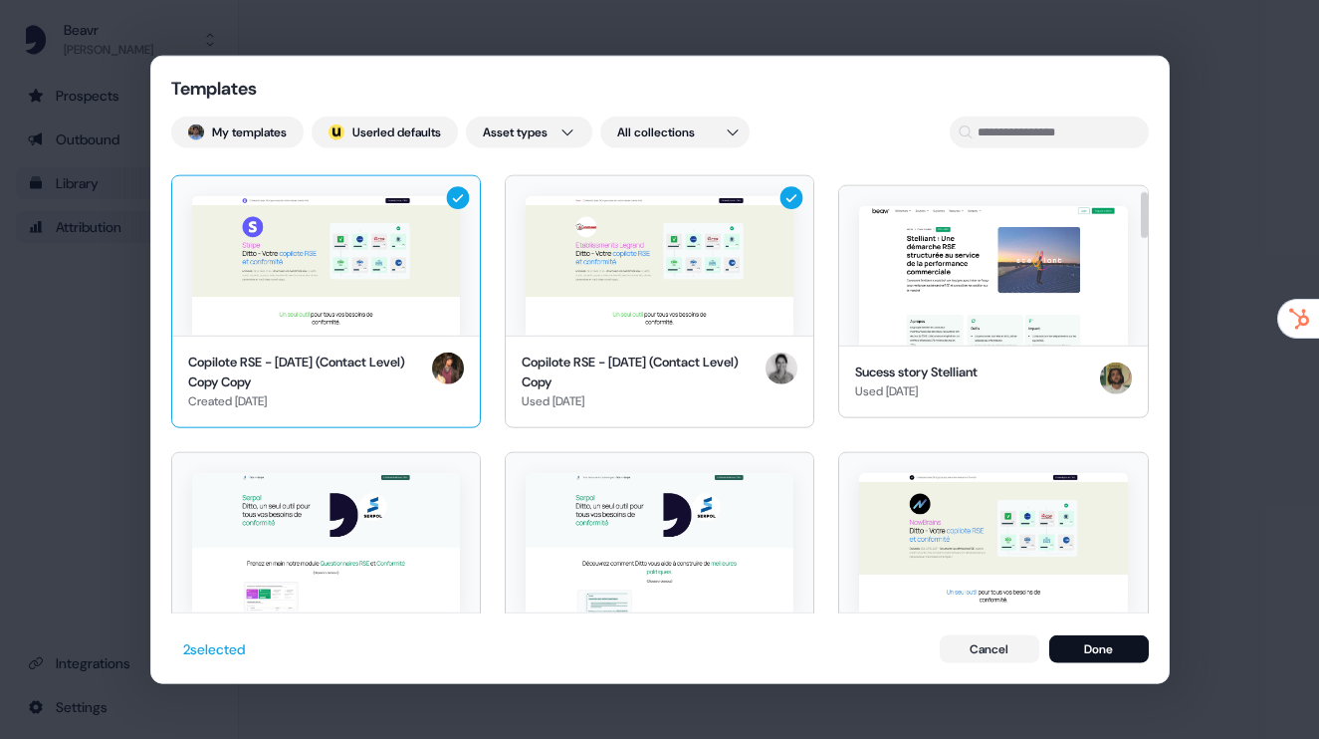
click at [368, 248] on img at bounding box center [326, 265] width 268 height 139
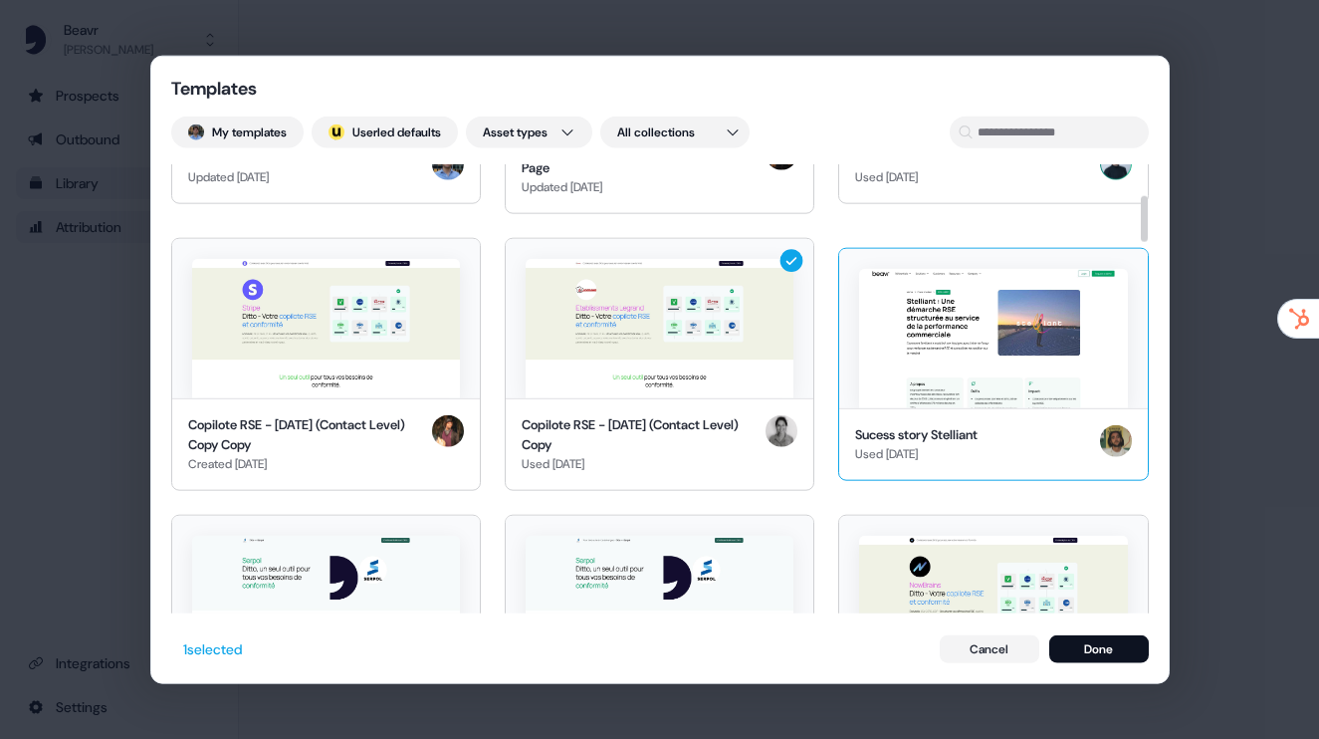
scroll to position [130, 0]
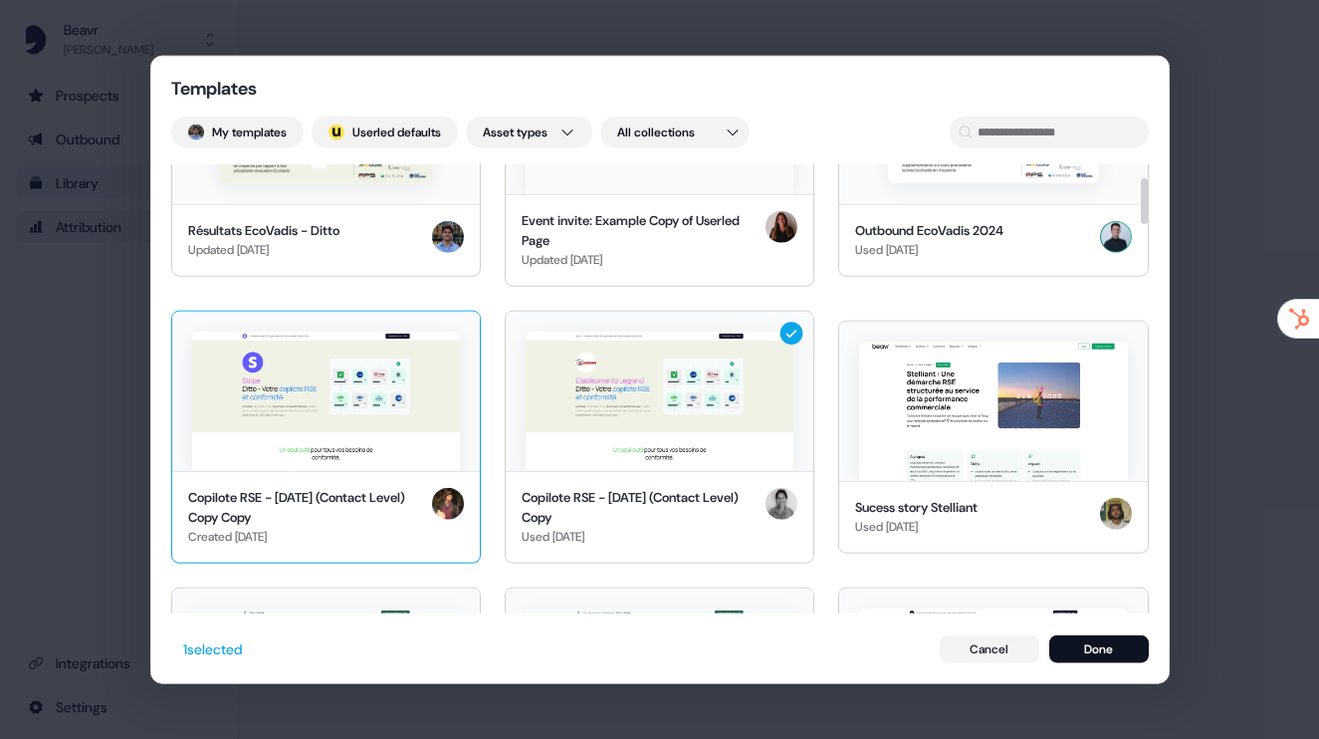
click at [406, 367] on img at bounding box center [326, 401] width 268 height 139
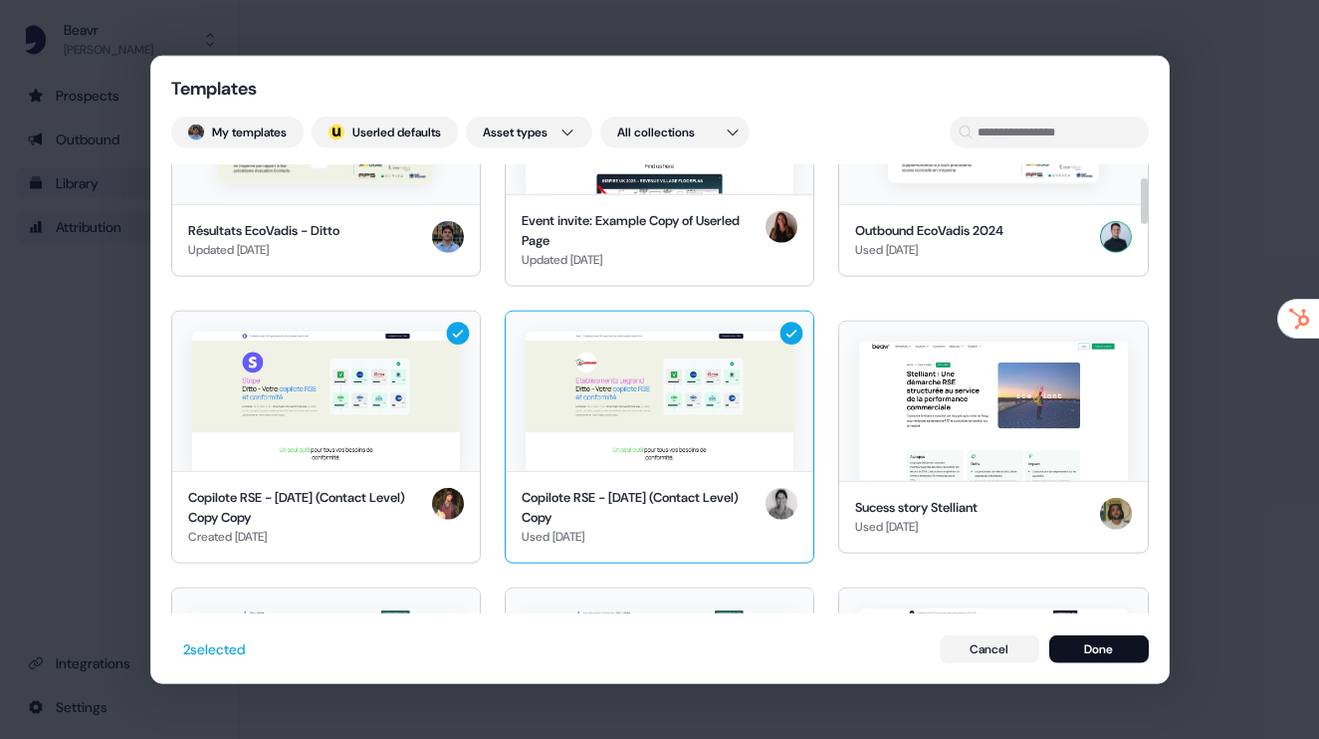
click at [676, 392] on img at bounding box center [660, 401] width 268 height 139
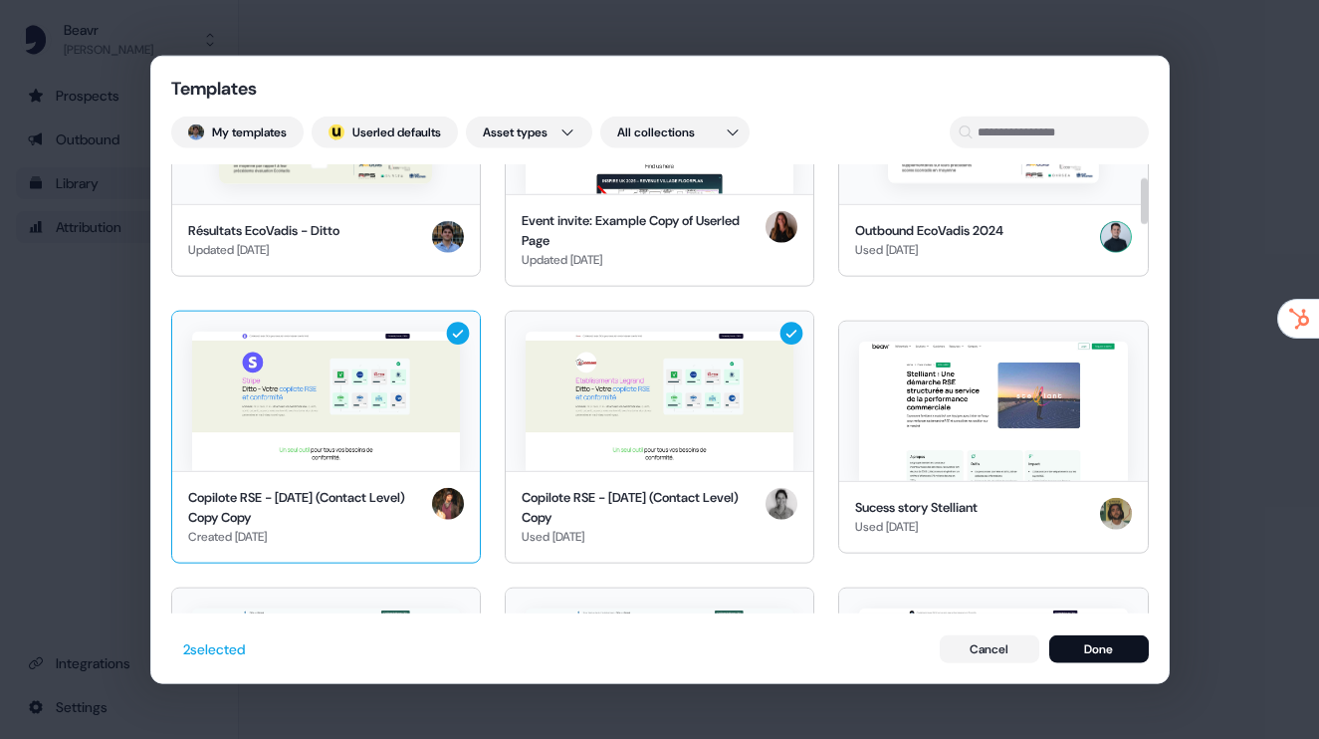
click at [351, 385] on img at bounding box center [326, 401] width 268 height 139
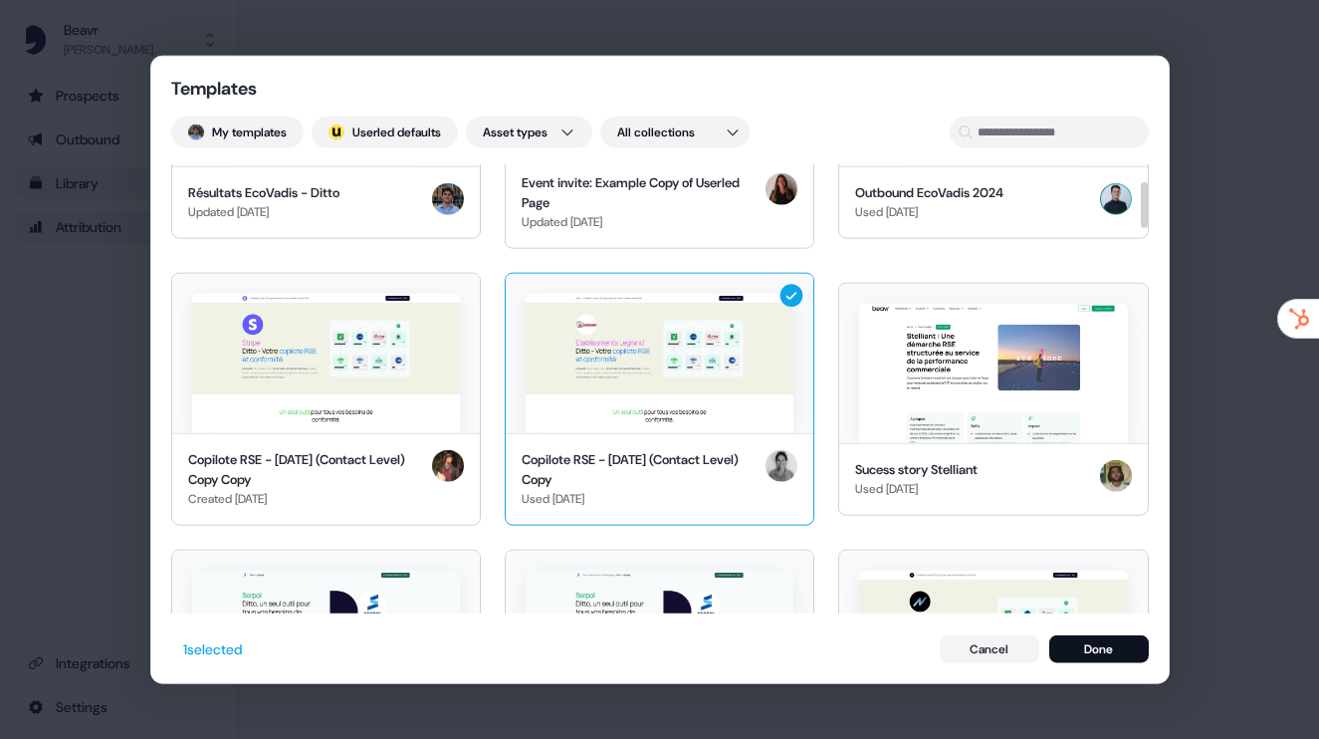
scroll to position [210, 0]
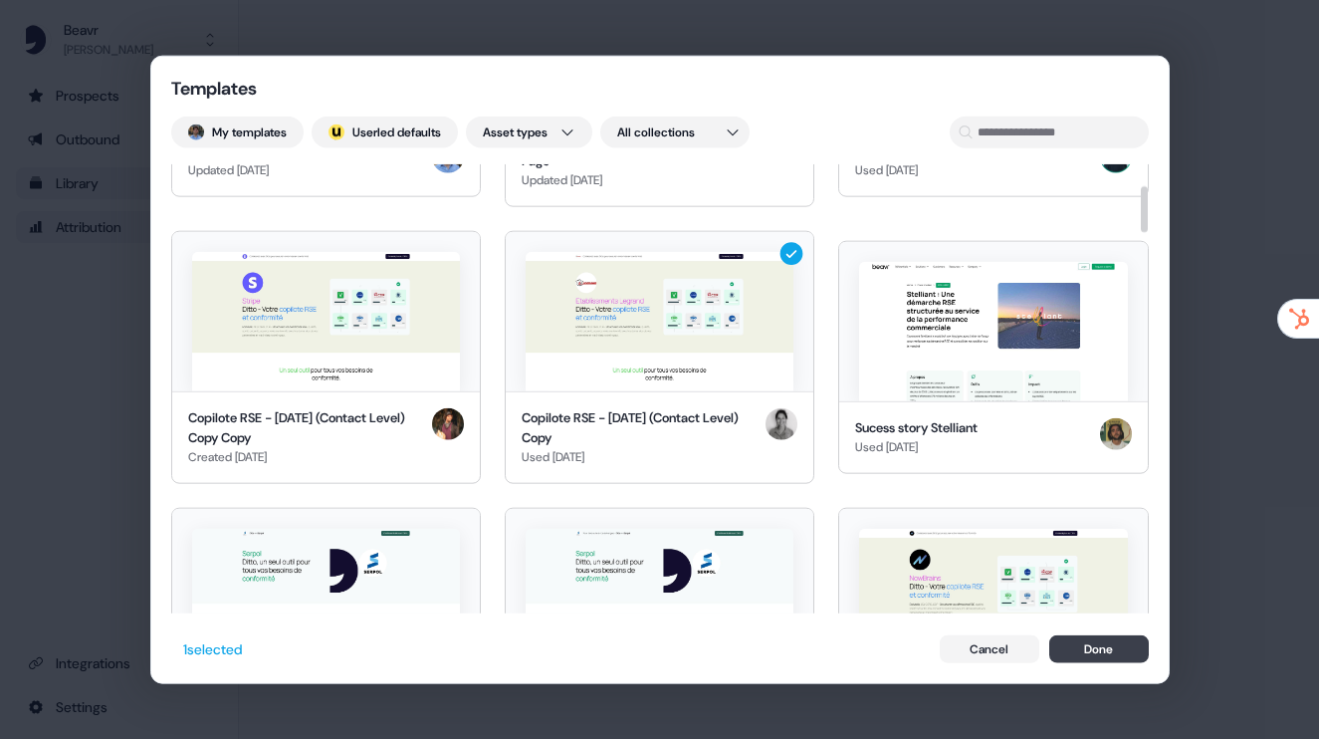
click at [1078, 642] on button "Done" at bounding box center [1099, 648] width 100 height 28
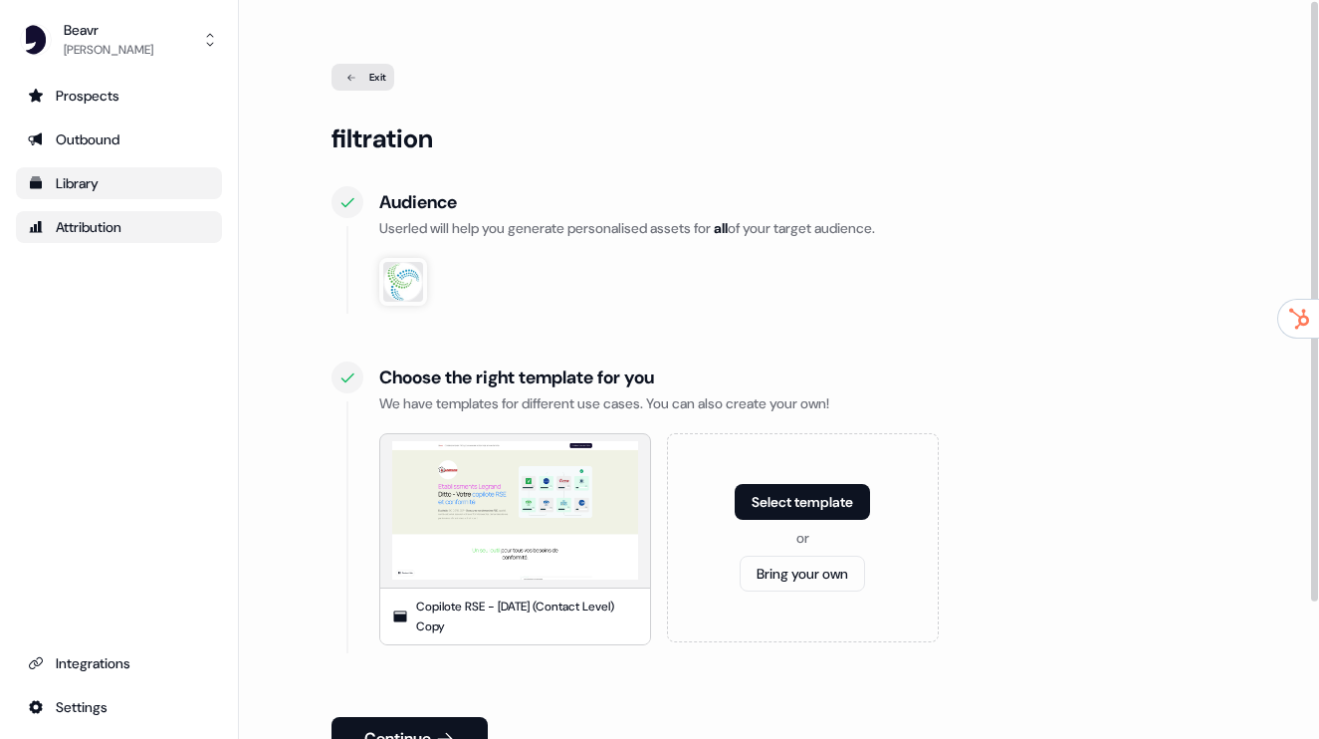
scroll to position [168, 0]
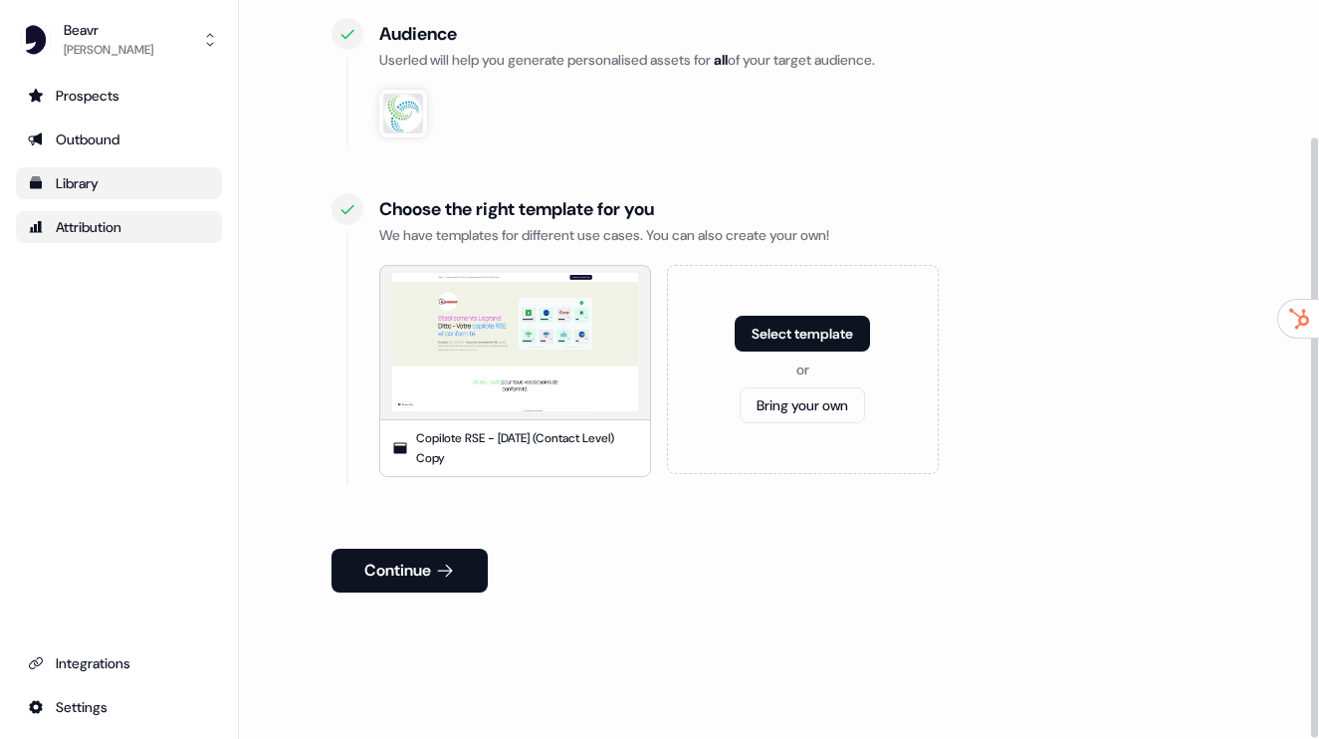
click at [409, 541] on div "Continue" at bounding box center [779, 563] width 895 height 60
click at [399, 561] on button "Continue" at bounding box center [410, 571] width 156 height 44
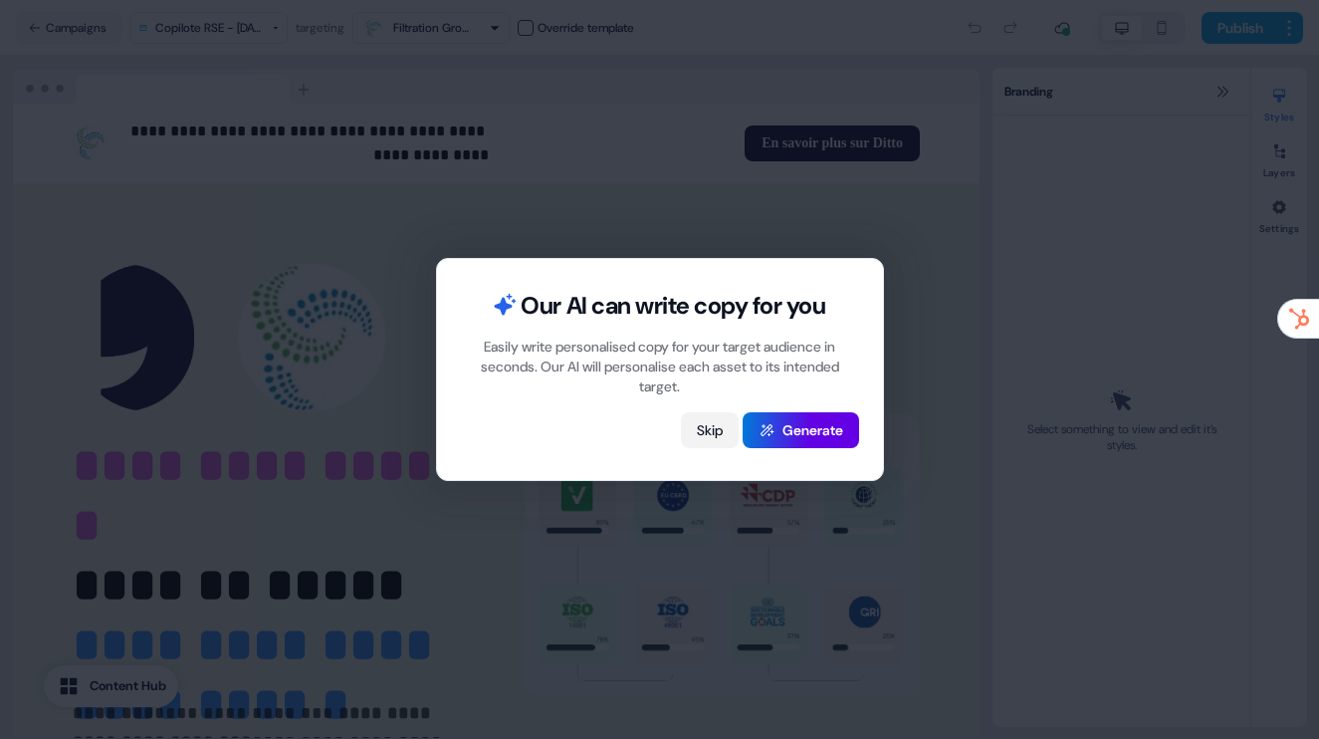
click at [693, 430] on button "Skip" at bounding box center [710, 430] width 58 height 36
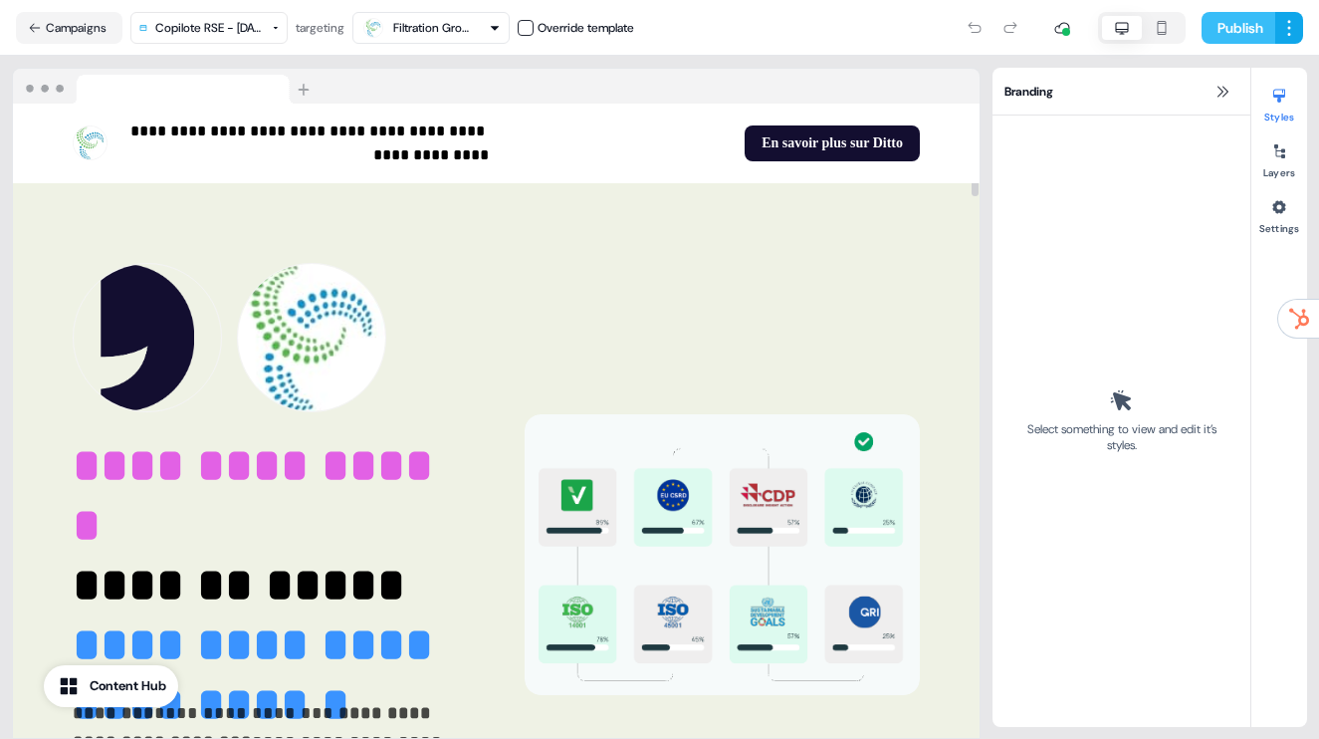
click at [1229, 29] on button "Publish" at bounding box center [1239, 28] width 74 height 32
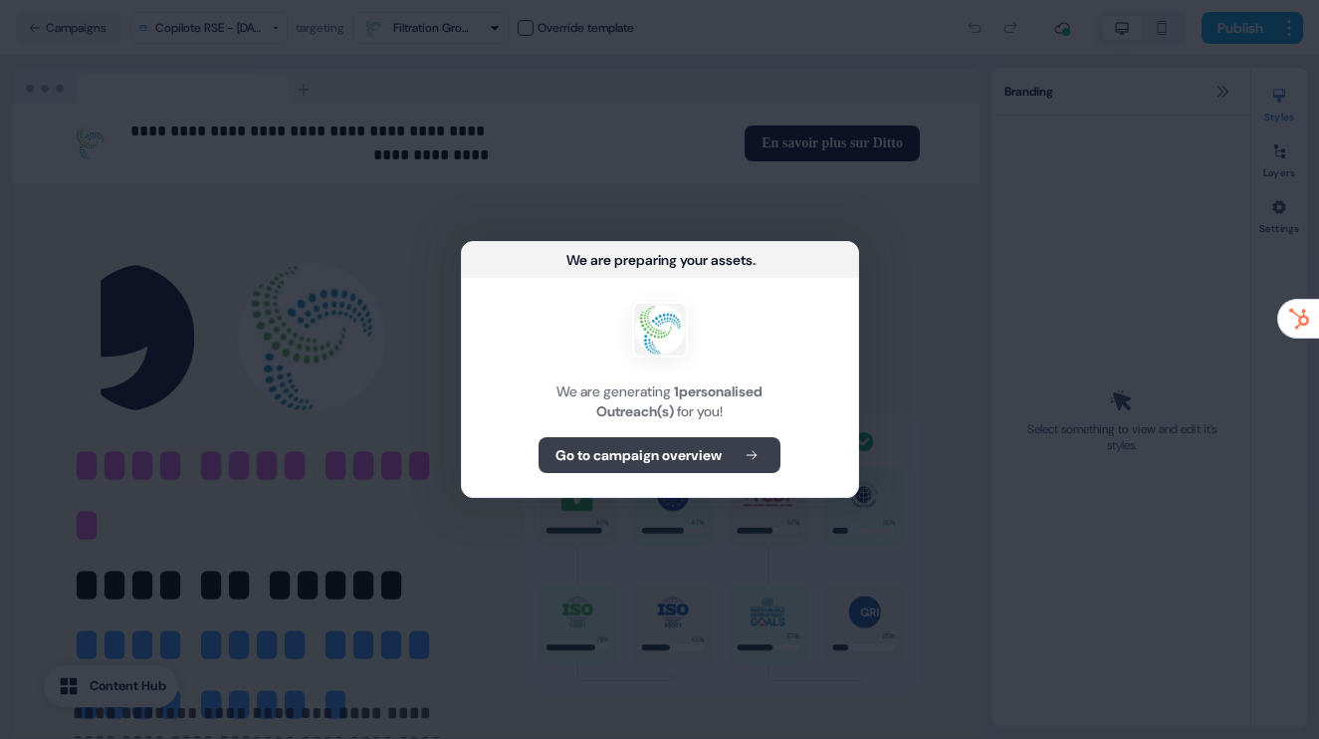
click at [673, 456] on b "Go to campaign overview" at bounding box center [639, 455] width 166 height 20
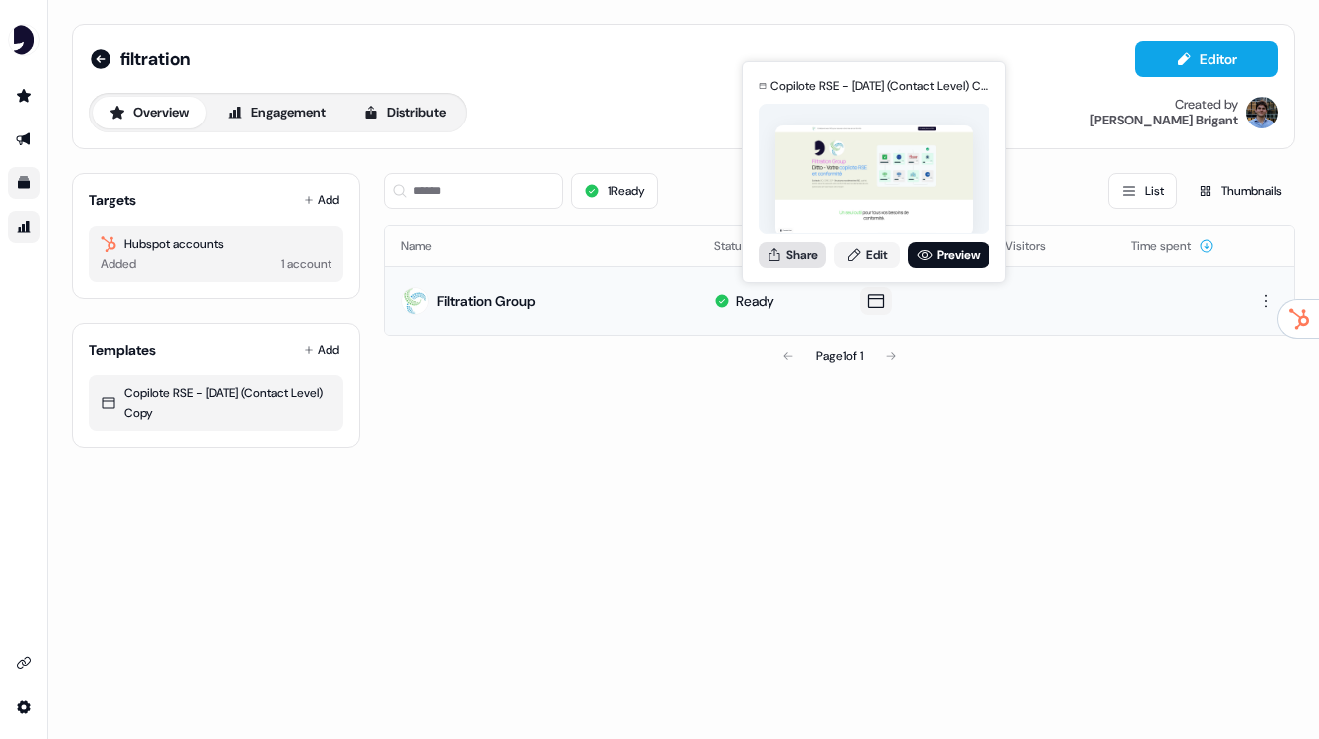
click at [806, 250] on button "Share" at bounding box center [793, 255] width 68 height 26
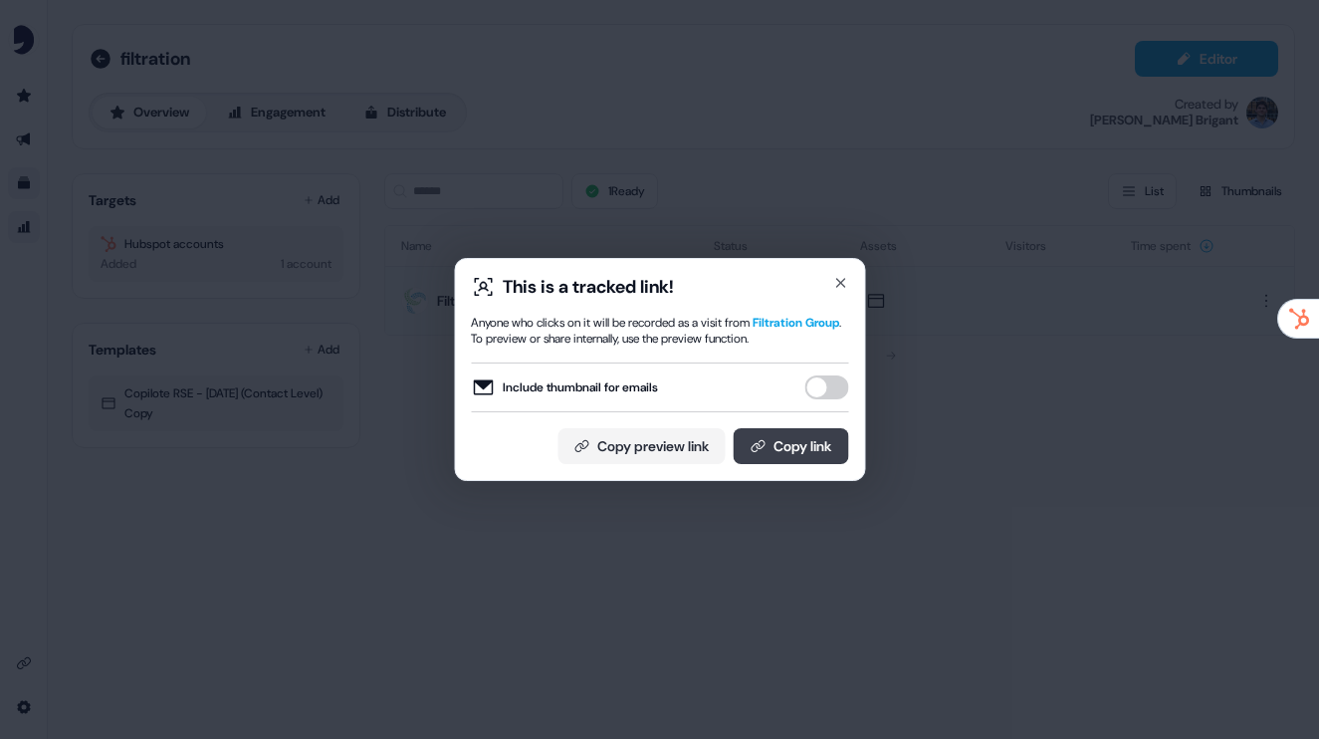
click at [789, 449] on button "Copy link" at bounding box center [790, 446] width 115 height 36
